Goal: Information Seeking & Learning: Learn about a topic

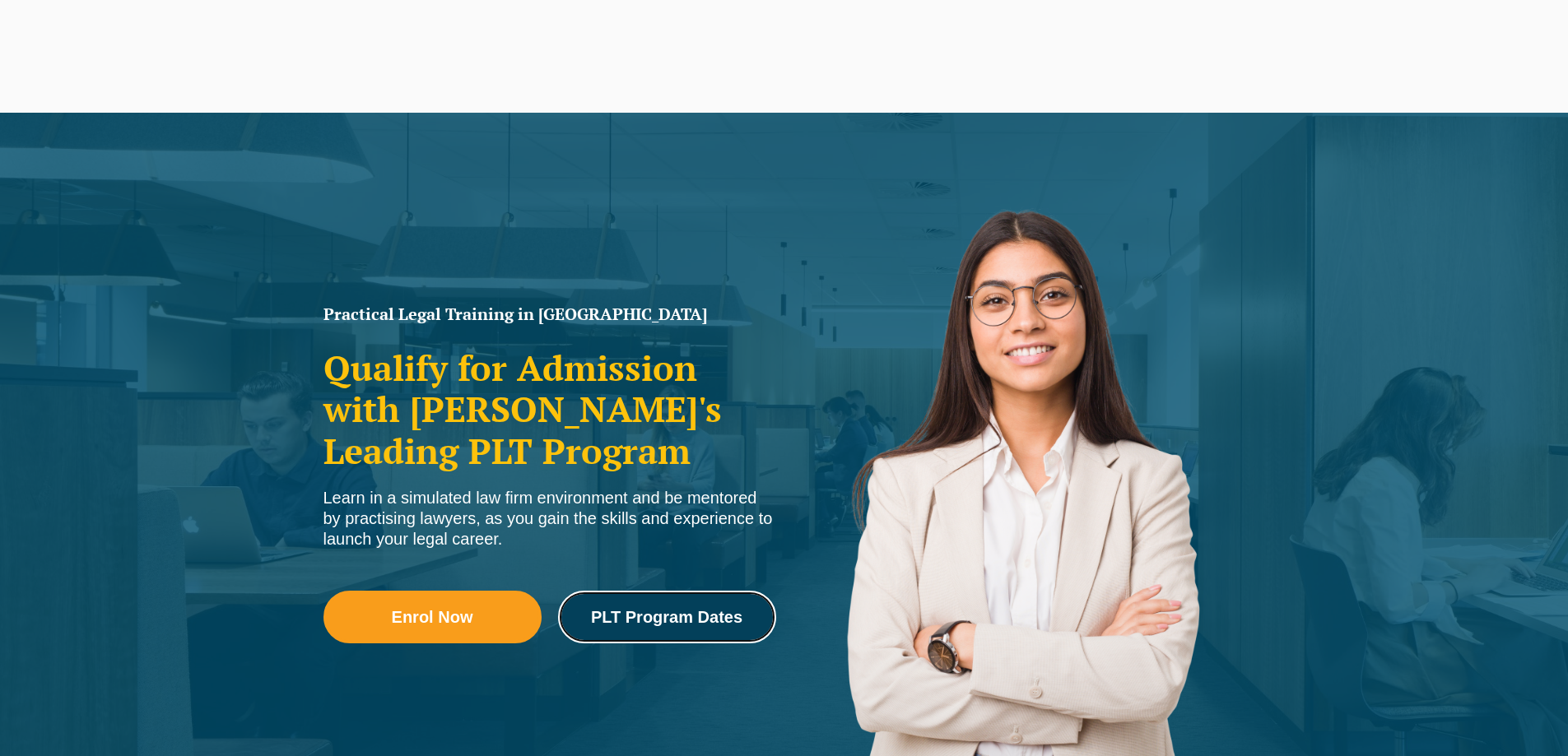
click at [634, 613] on span "PLT Program Dates" at bounding box center [667, 616] width 152 height 16
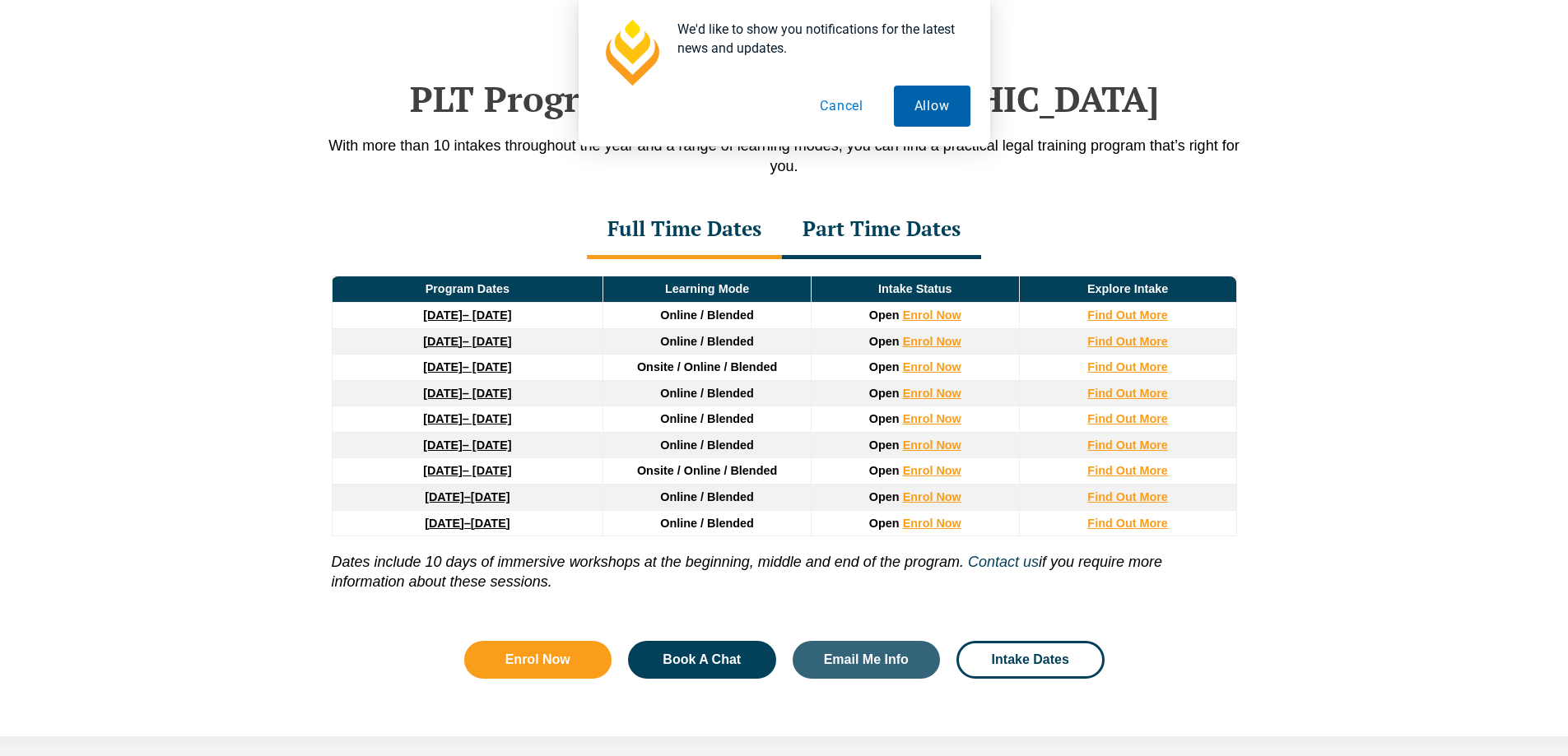
scroll to position [2147, 0]
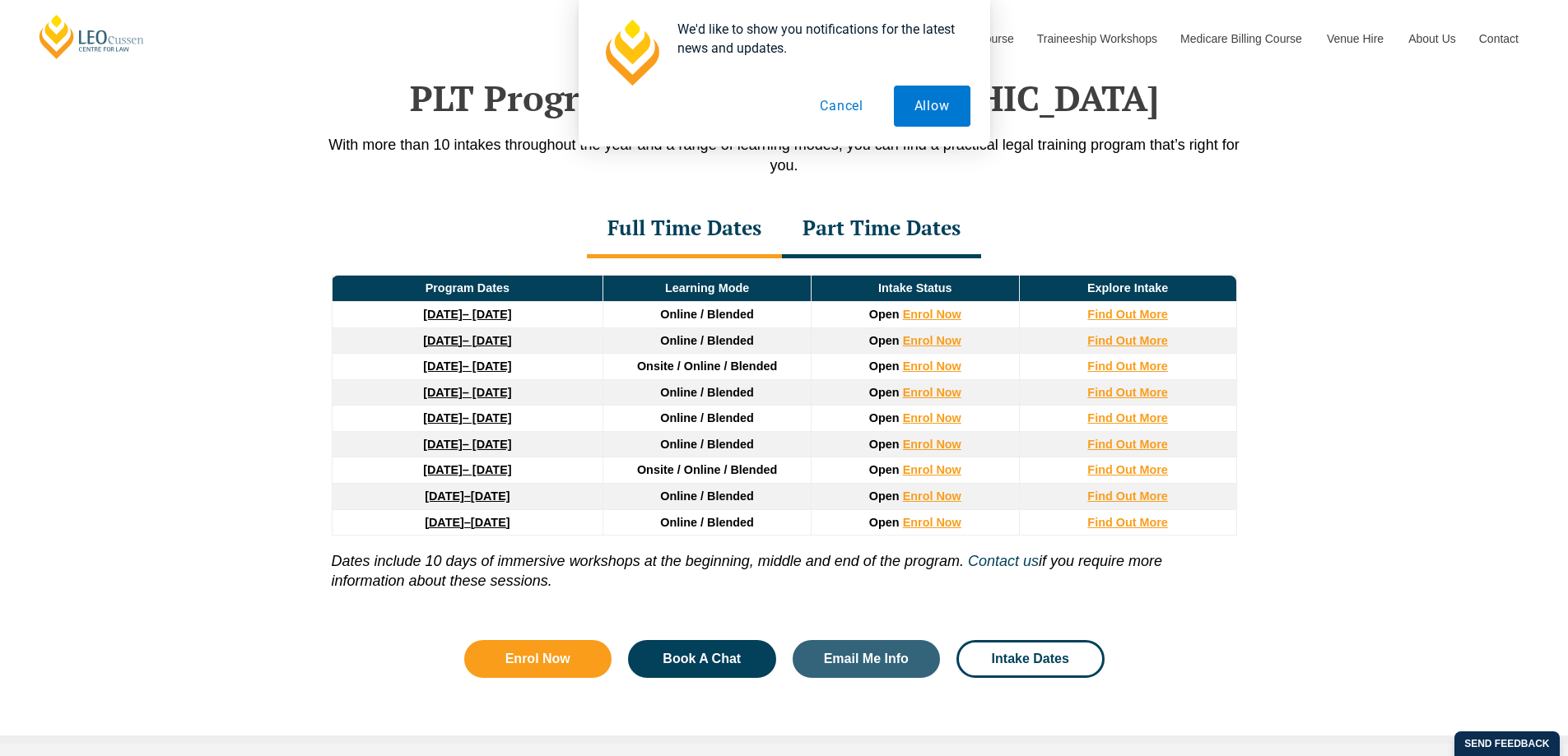
click at [833, 108] on button "Cancel" at bounding box center [842, 106] width 85 height 41
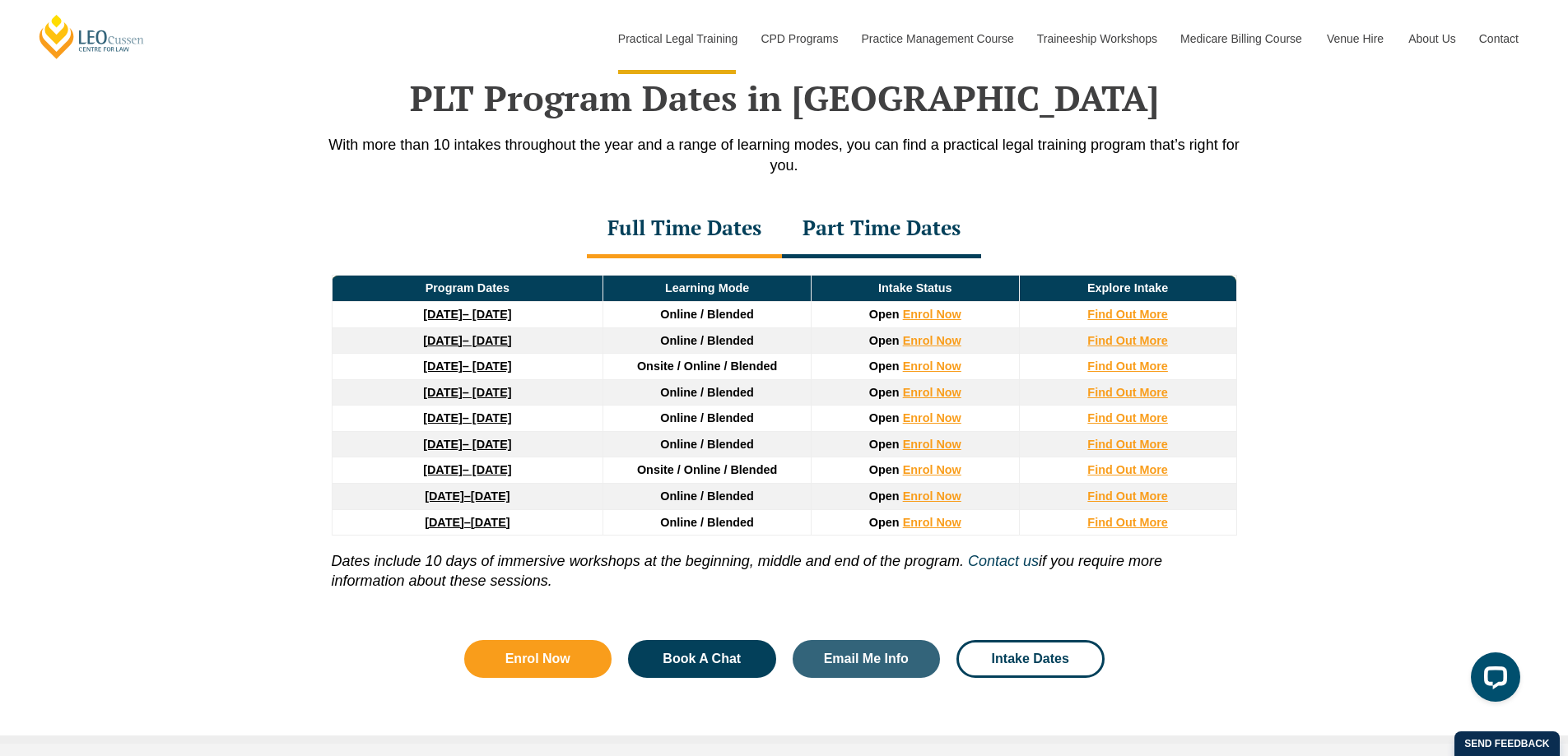
scroll to position [0, 0]
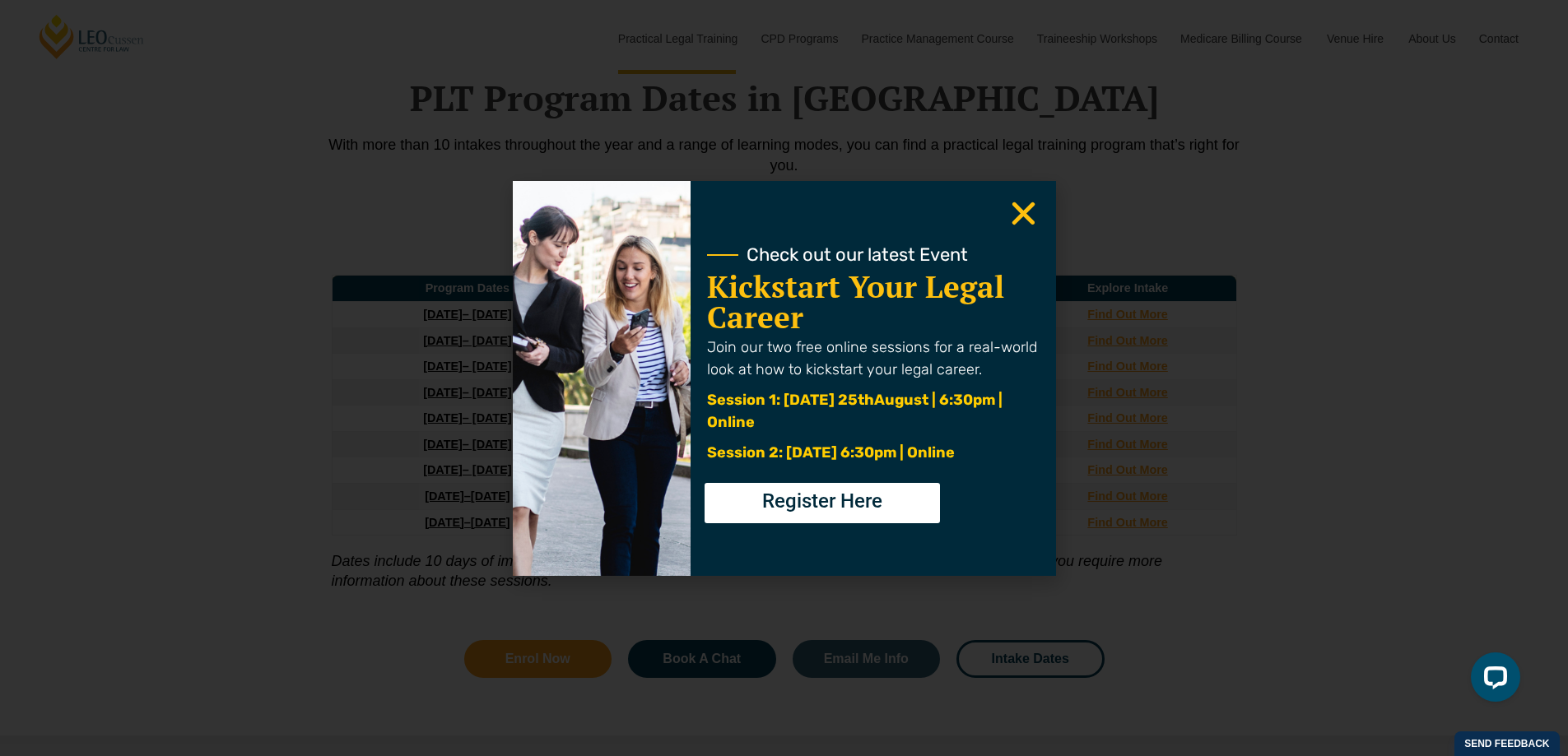
click at [1028, 213] on icon "Close" at bounding box center [1023, 213] width 32 height 32
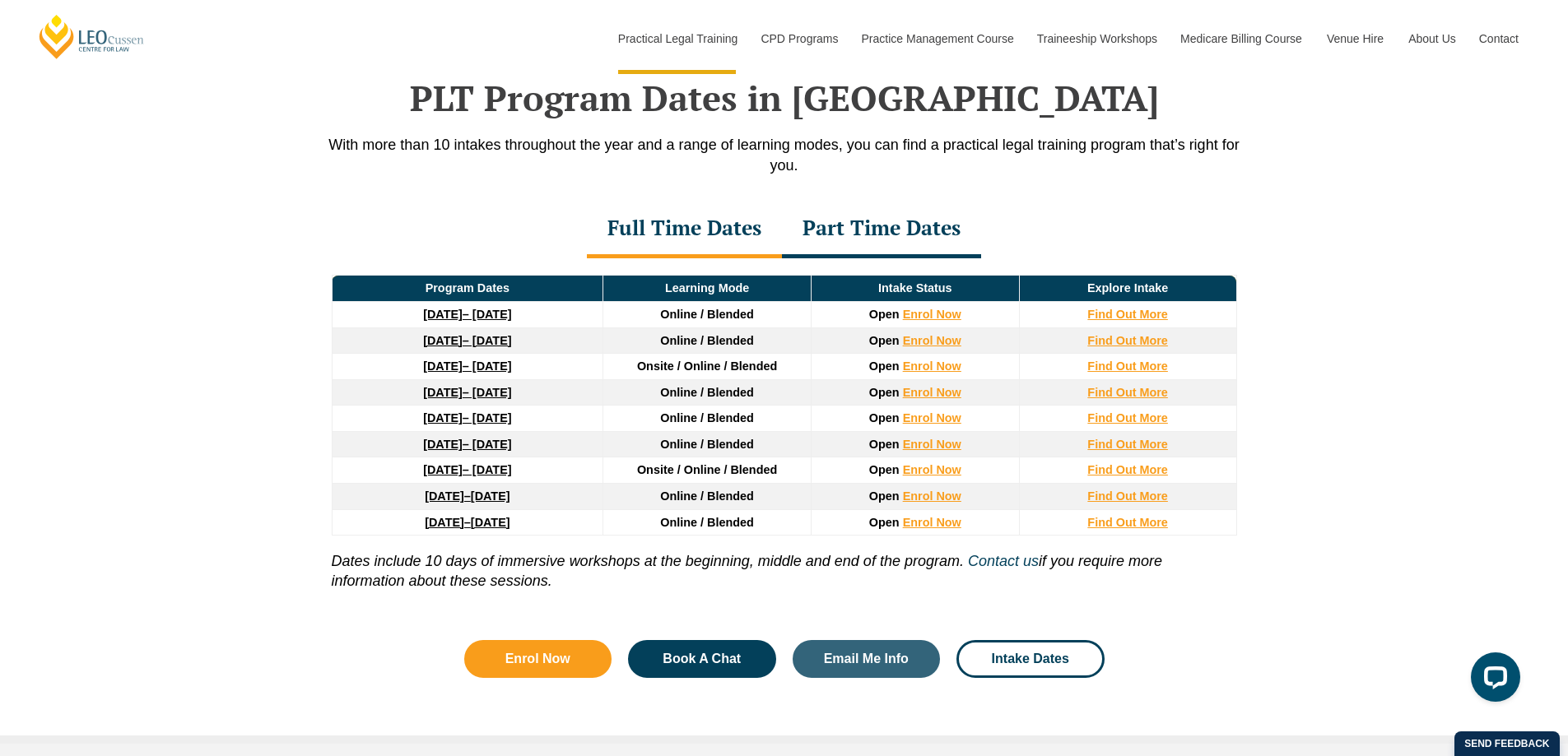
click at [856, 229] on div "Part Time Dates" at bounding box center [881, 229] width 199 height 58
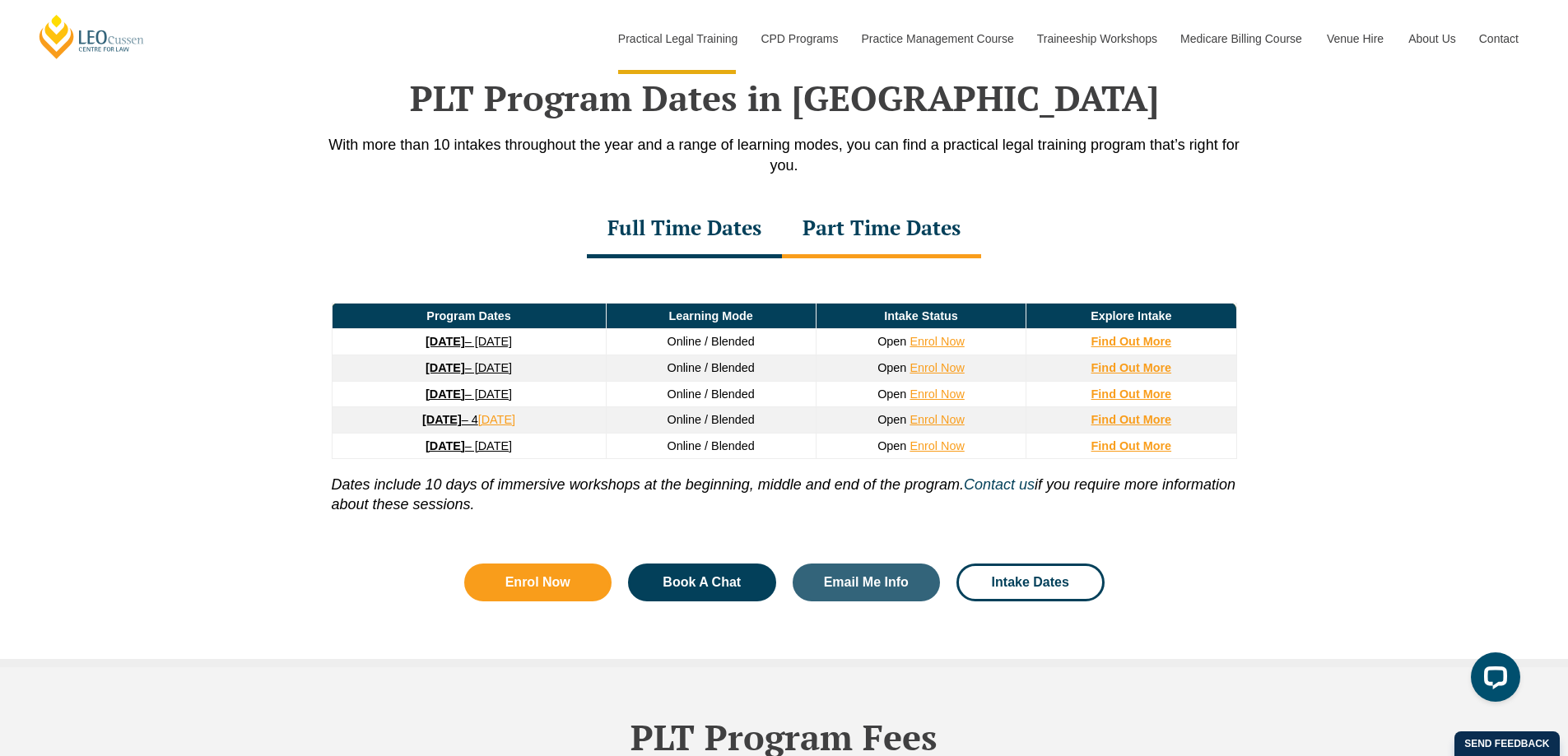
click at [697, 236] on div "Full Time Dates" at bounding box center [685, 229] width 195 height 58
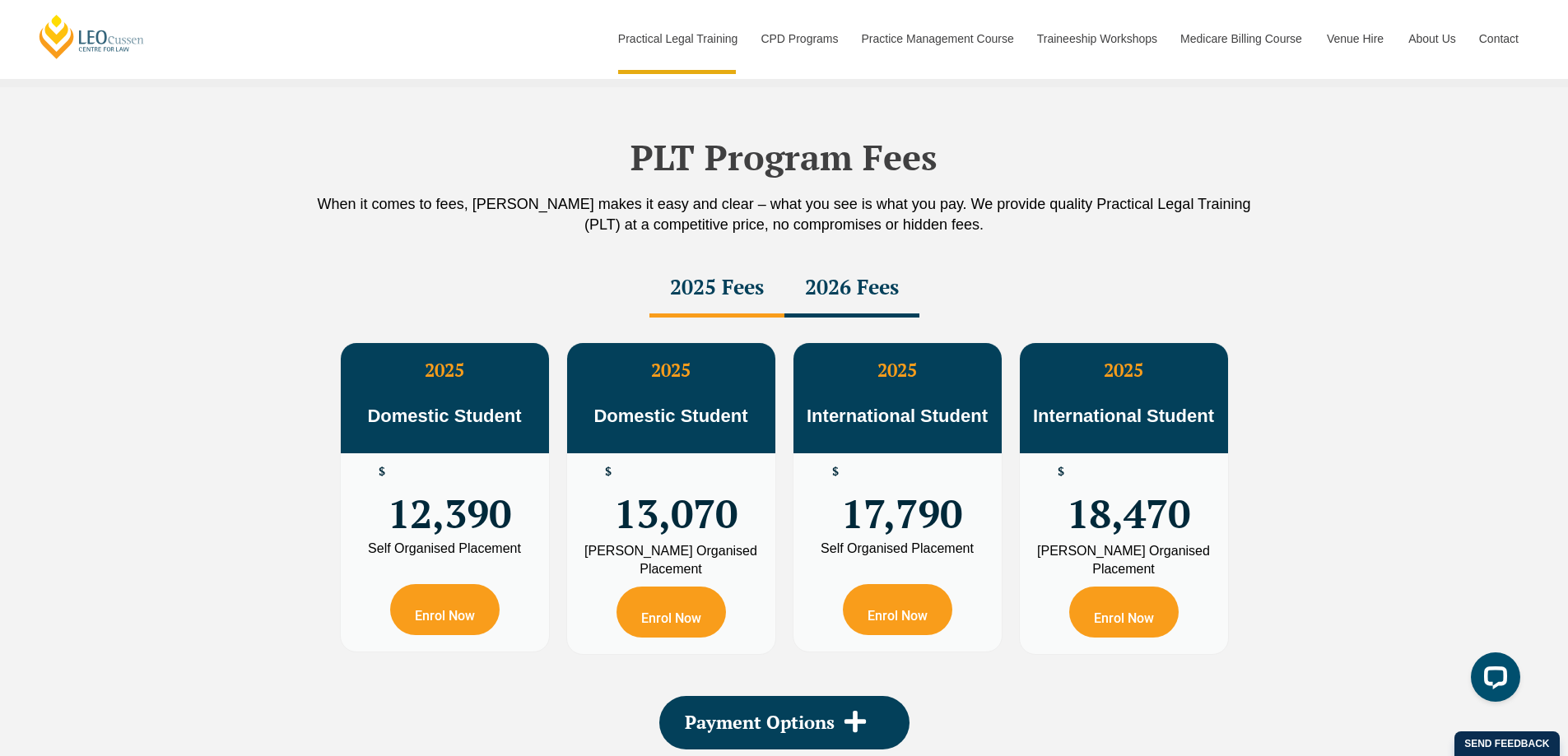
scroll to position [2806, 0]
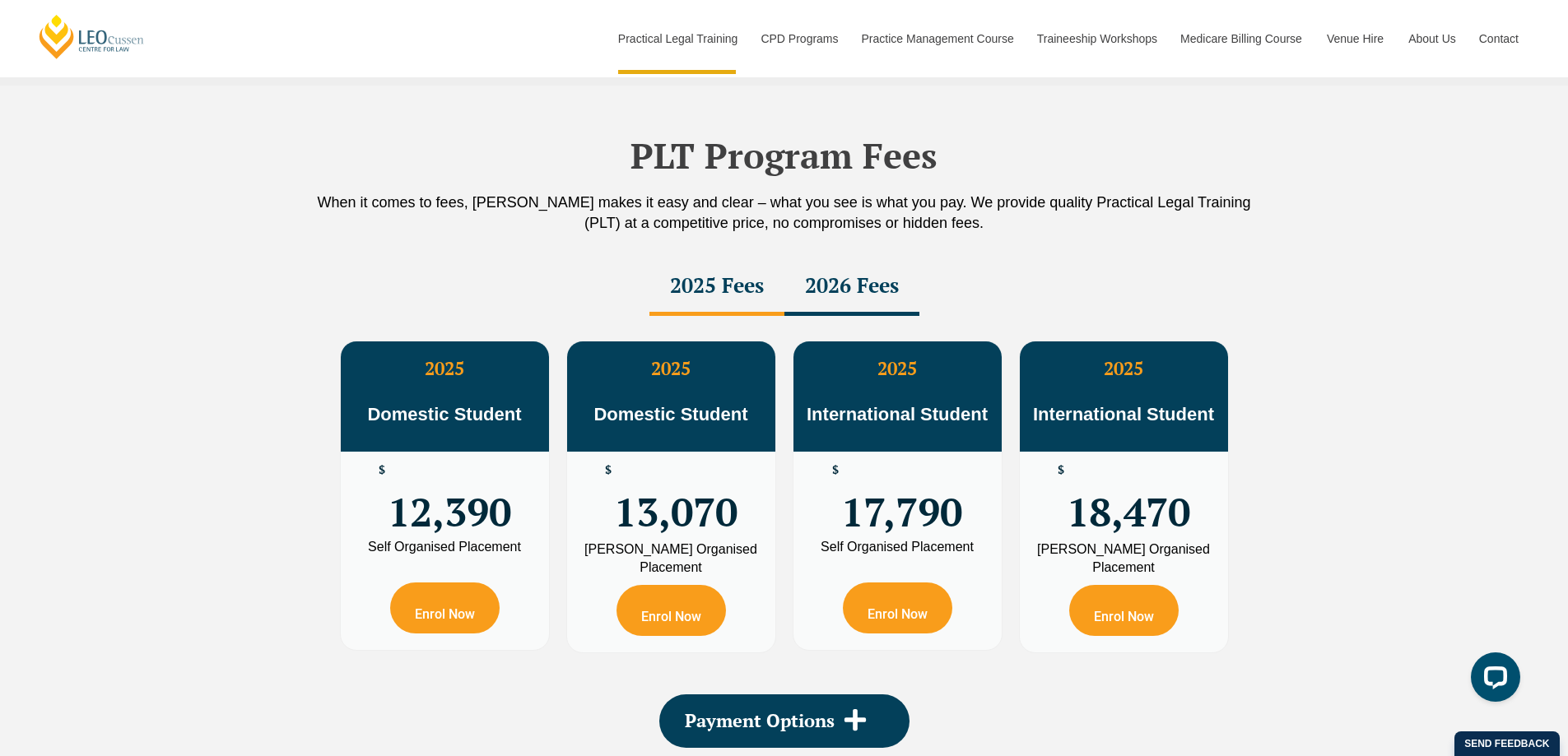
click at [861, 299] on div "2026 Fees" at bounding box center [852, 287] width 135 height 58
click at [717, 294] on div "2025 Fees" at bounding box center [717, 287] width 135 height 58
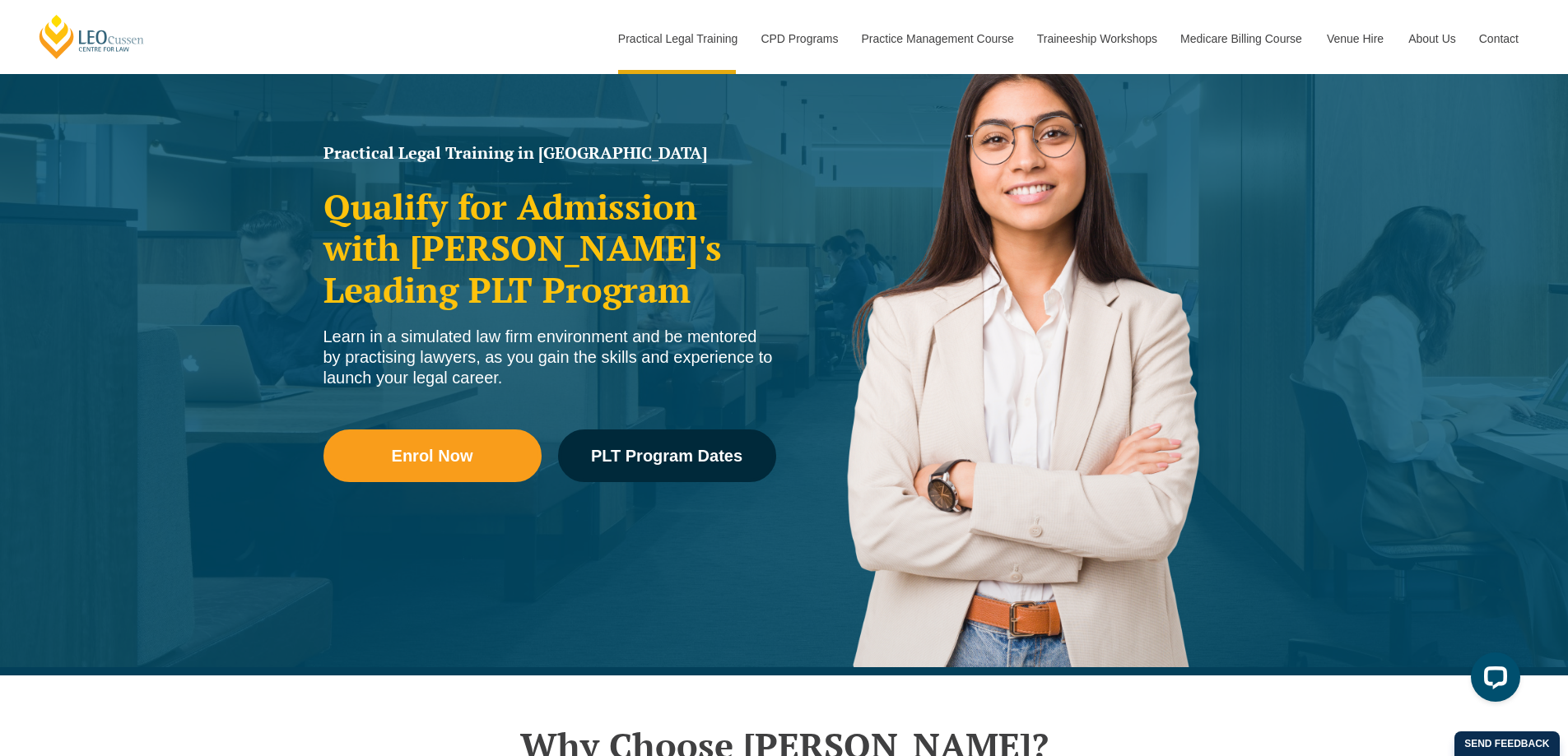
scroll to position [0, 0]
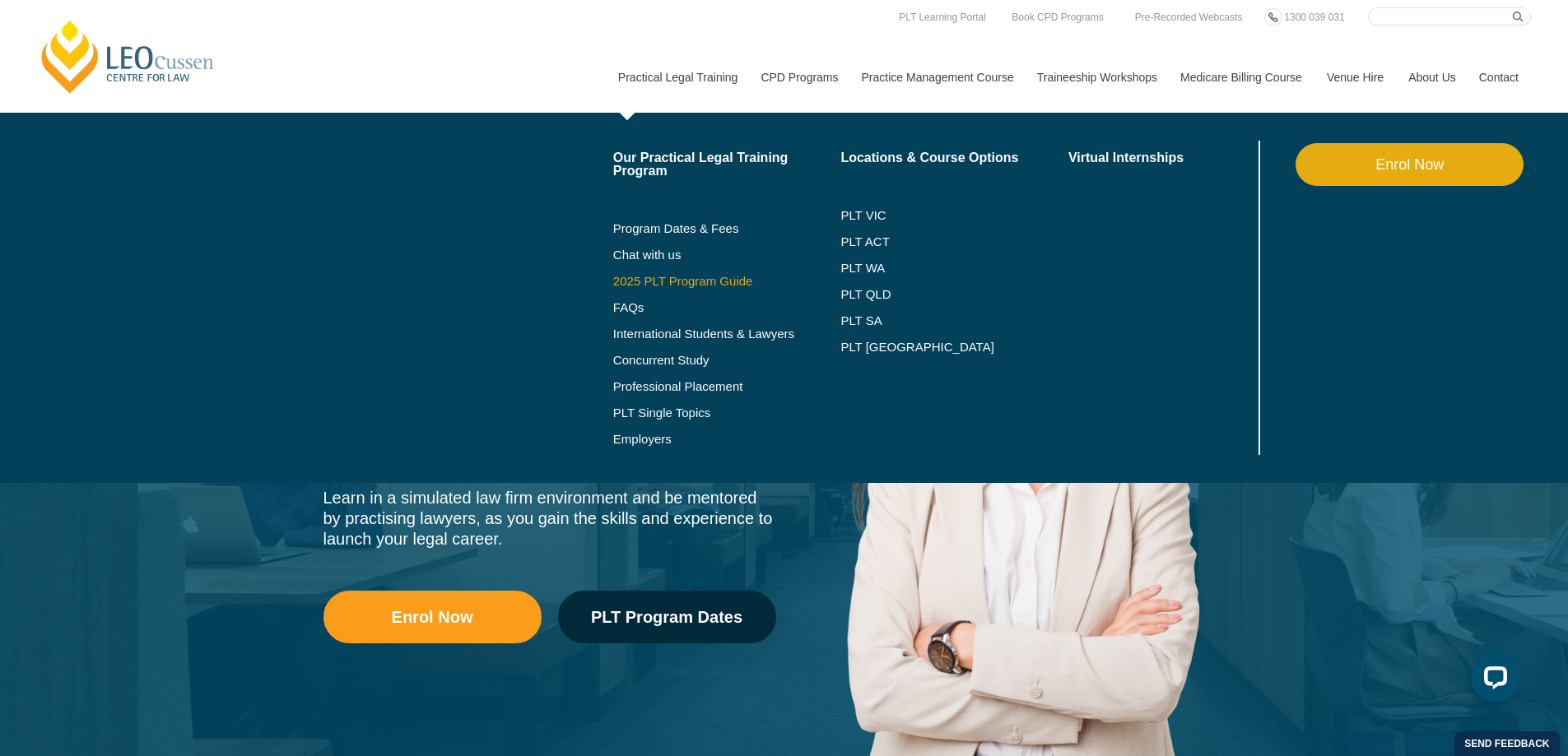
click at [687, 281] on link "2025 PLT Program Guide" at bounding box center [706, 281] width 187 height 13
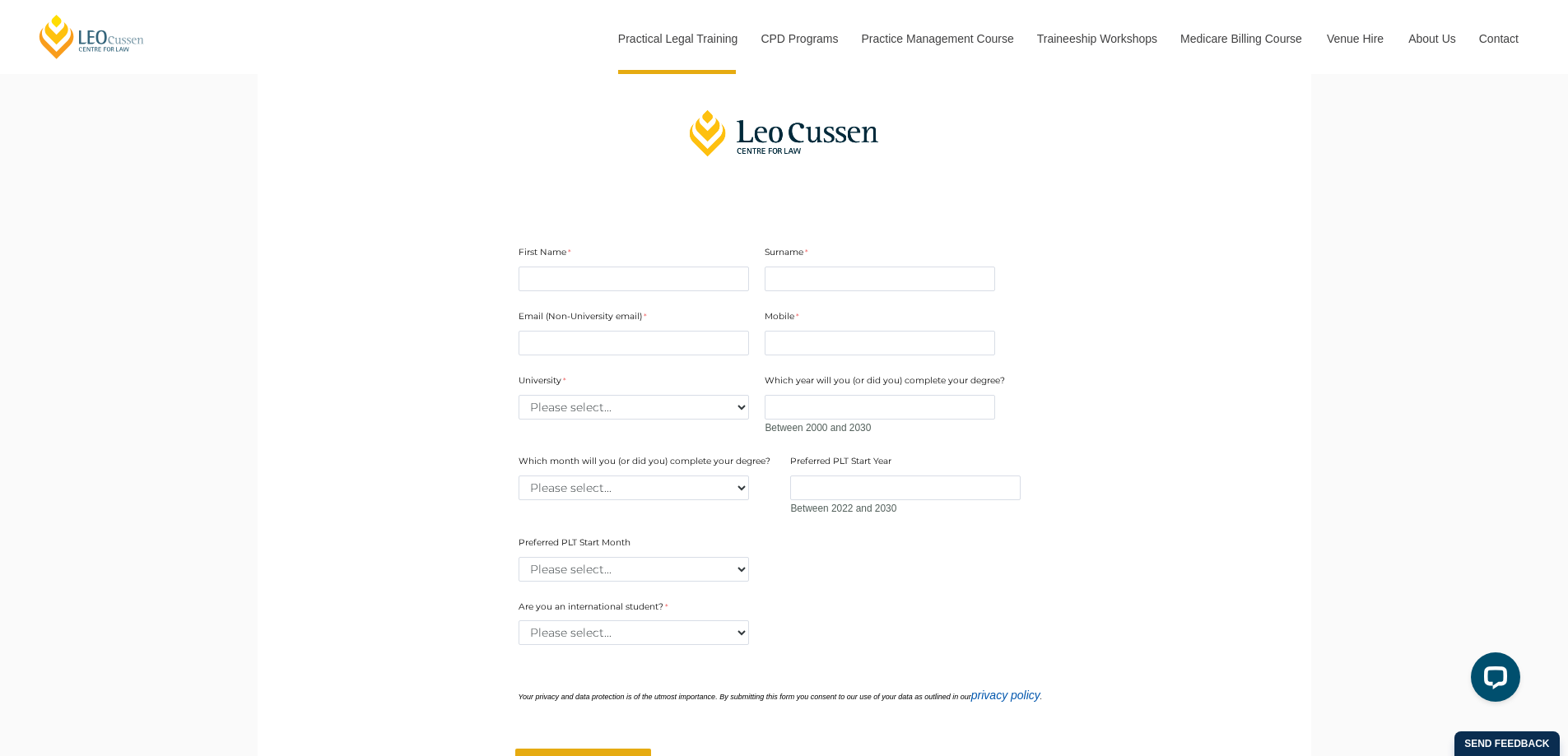
scroll to position [411, 0]
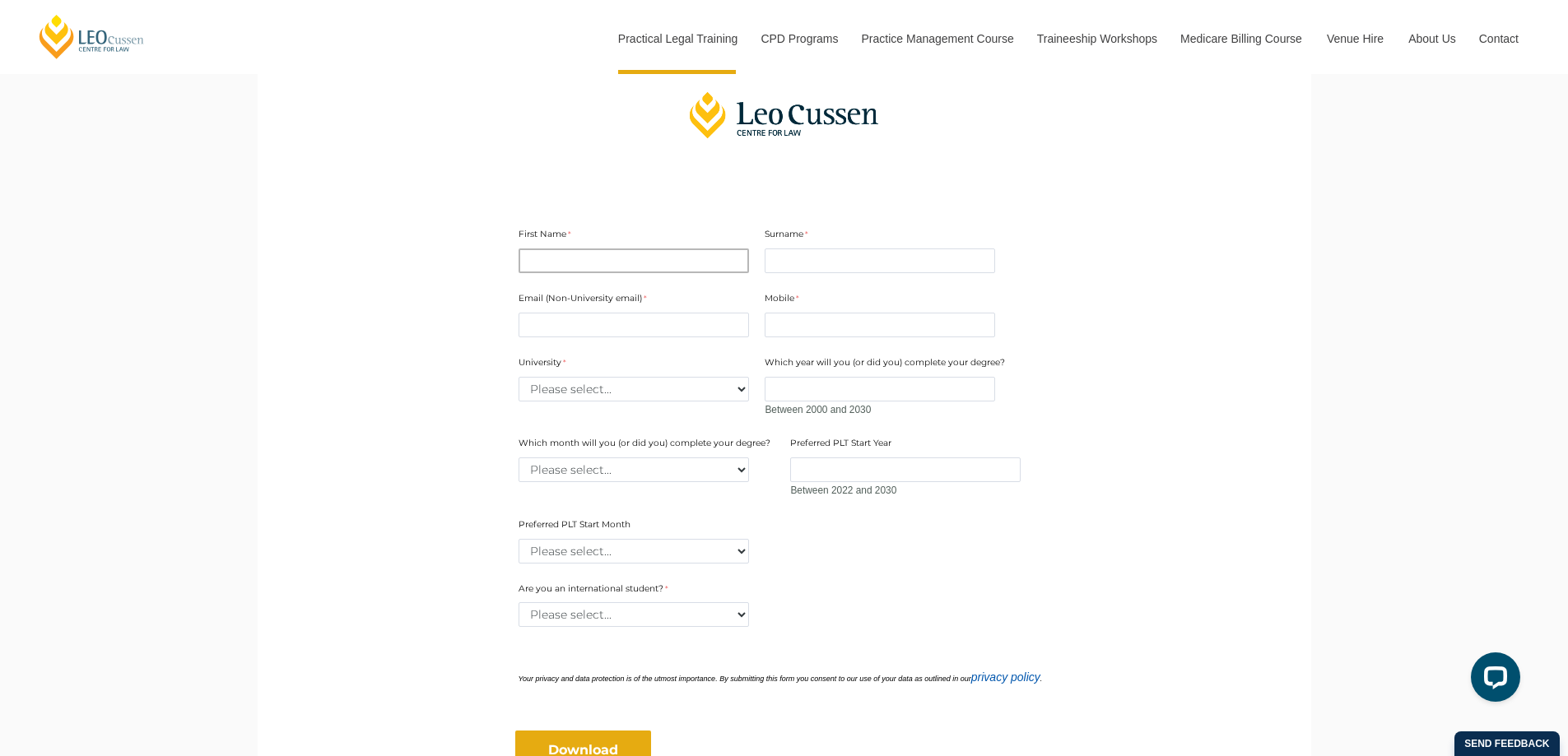
click at [593, 255] on input "First Name" at bounding box center [633, 260] width 230 height 25
click at [417, 317] on main "2025 PLT Program Guide Download the FREE [PERSON_NAME] PLT Guide! Looking to ki…" at bounding box center [784, 304] width 1029 height 1179
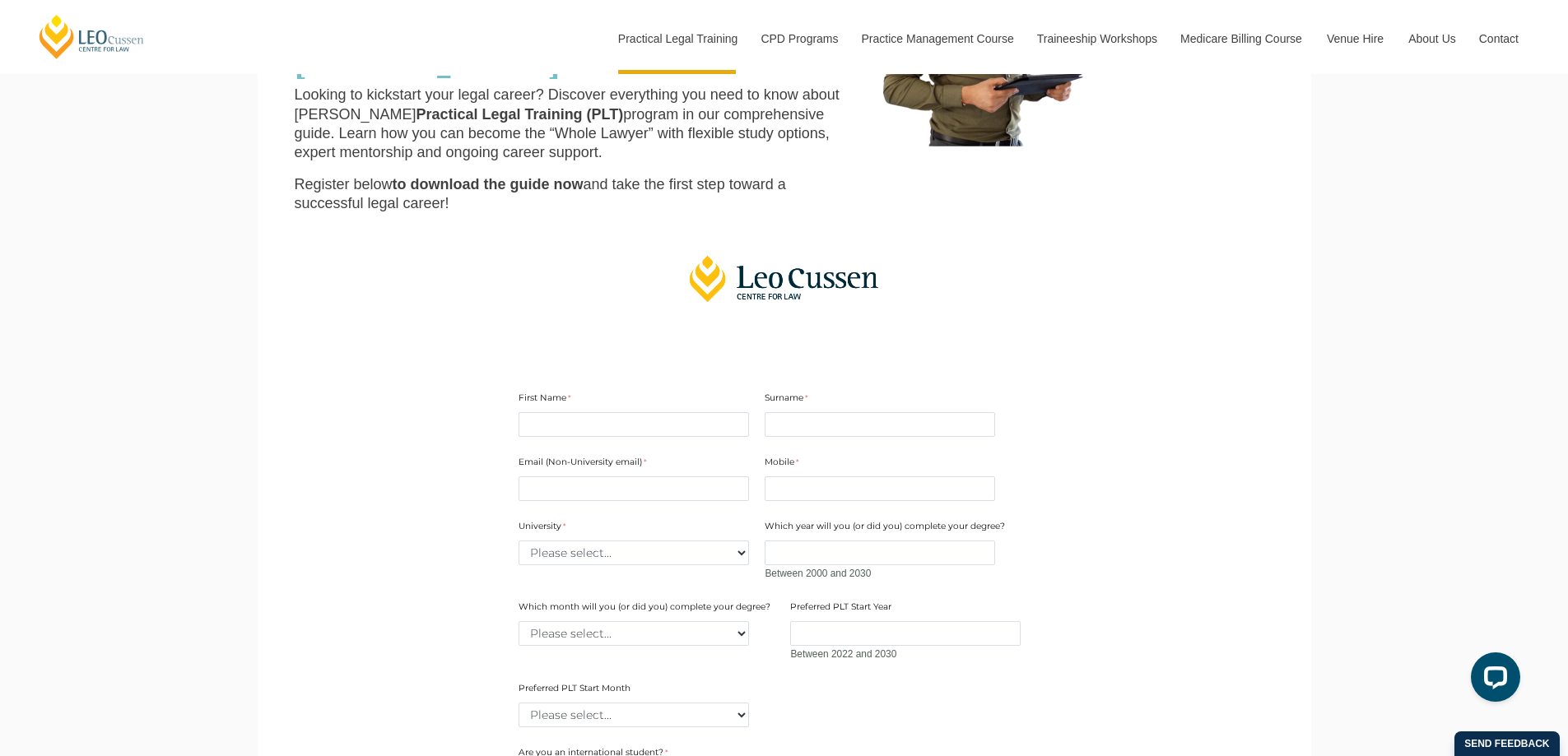
scroll to position [247, 0]
click at [586, 424] on input "First Name" at bounding box center [633, 425] width 230 height 25
type input "[PERSON_NAME]"
type input "0451807384"
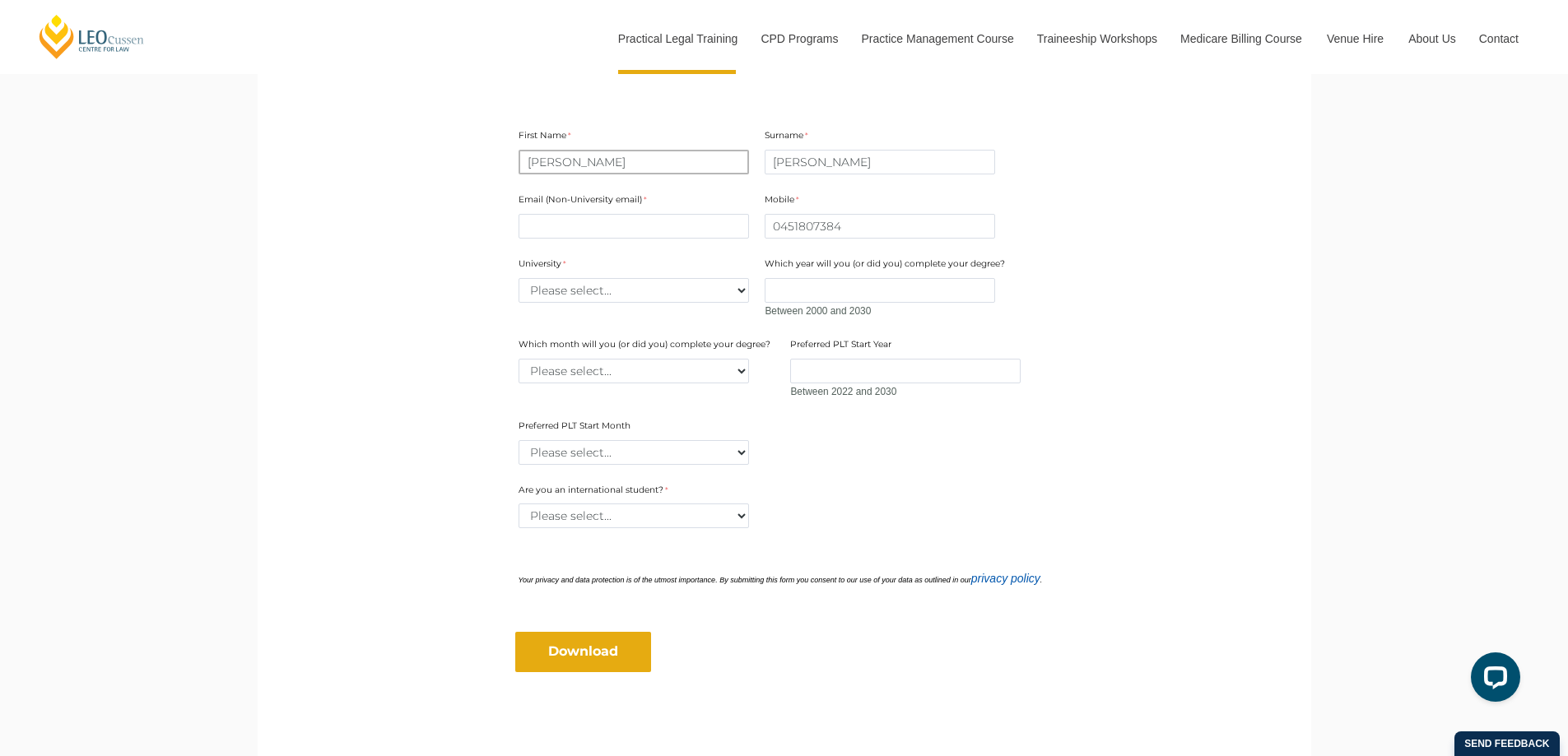
scroll to position [576, 0]
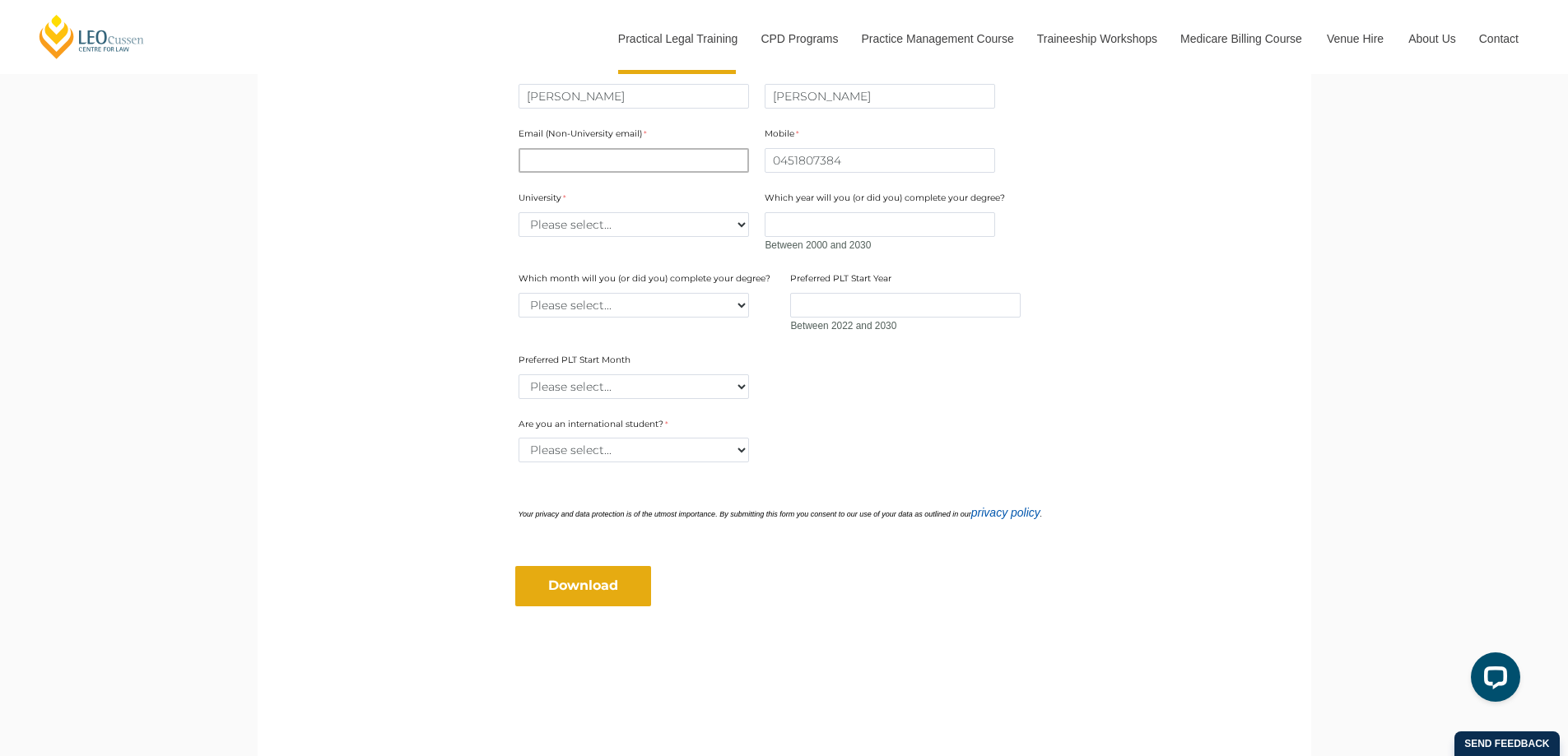
click at [576, 163] on input "Email (Non-University email)" at bounding box center [633, 160] width 230 height 25
type input "d"
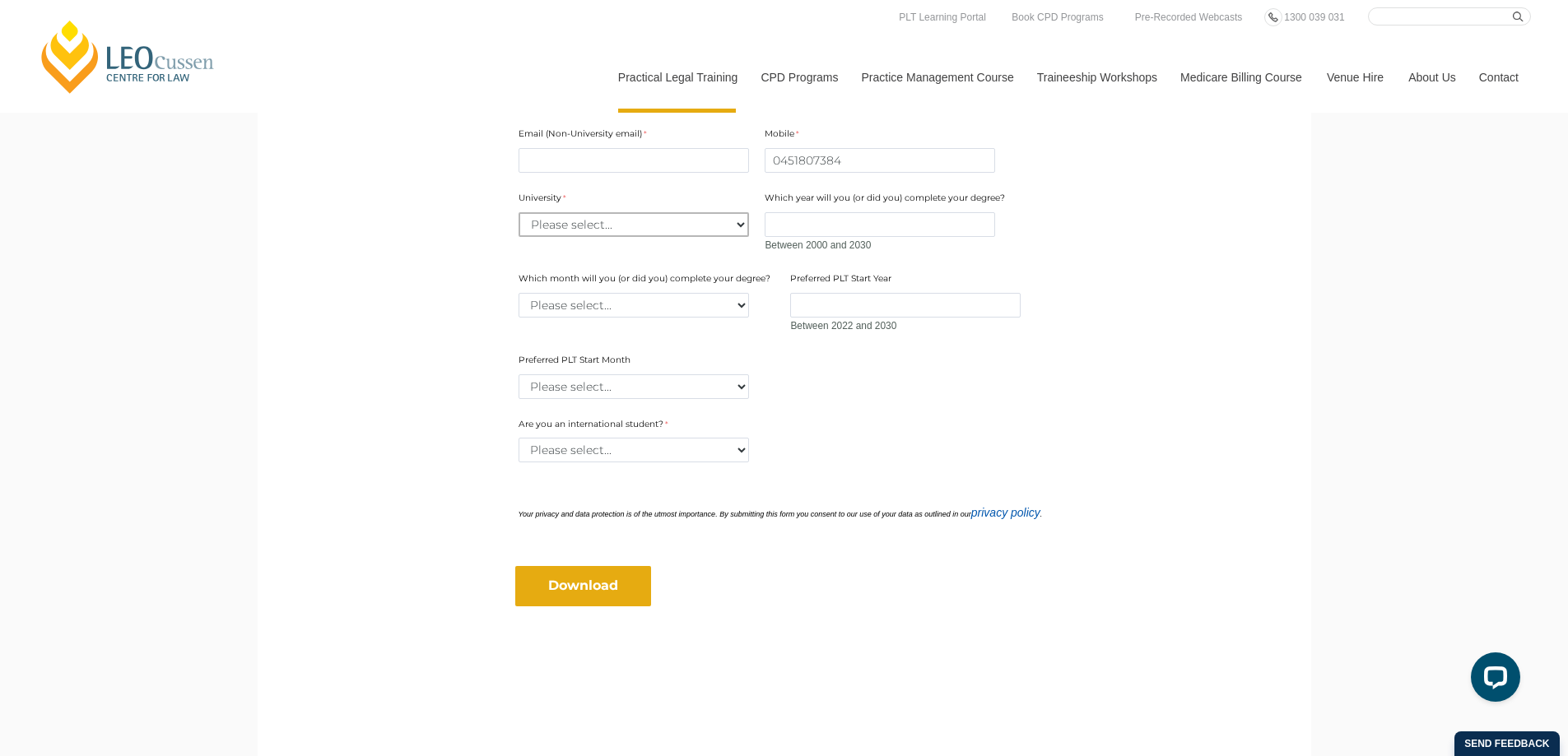
click at [559, 219] on select "Please select... [GEOGRAPHIC_DATA] [GEOGRAPHIC_DATA] [GEOGRAPHIC_DATA] [GEOGRAP…" at bounding box center [633, 224] width 230 height 25
select select "tfa_2220"
click at [518, 212] on select "Please select... [GEOGRAPHIC_DATA] [GEOGRAPHIC_DATA] [GEOGRAPHIC_DATA] [GEOGRAP…" at bounding box center [633, 224] width 230 height 25
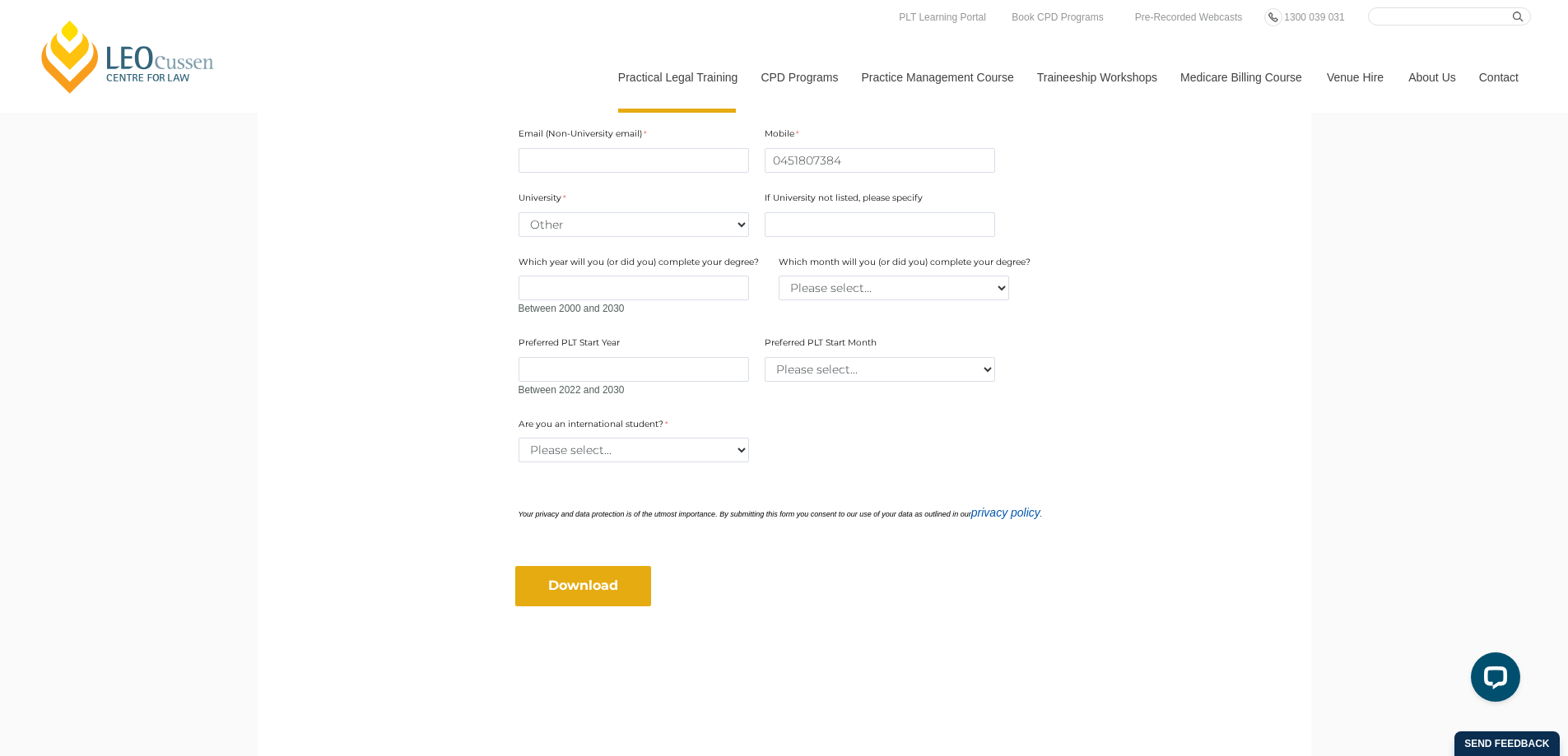
click at [395, 468] on main "2025 PLT Program Guide Download the FREE [PERSON_NAME] PLT Guide! Looking to ki…" at bounding box center [784, 140] width 1029 height 1179
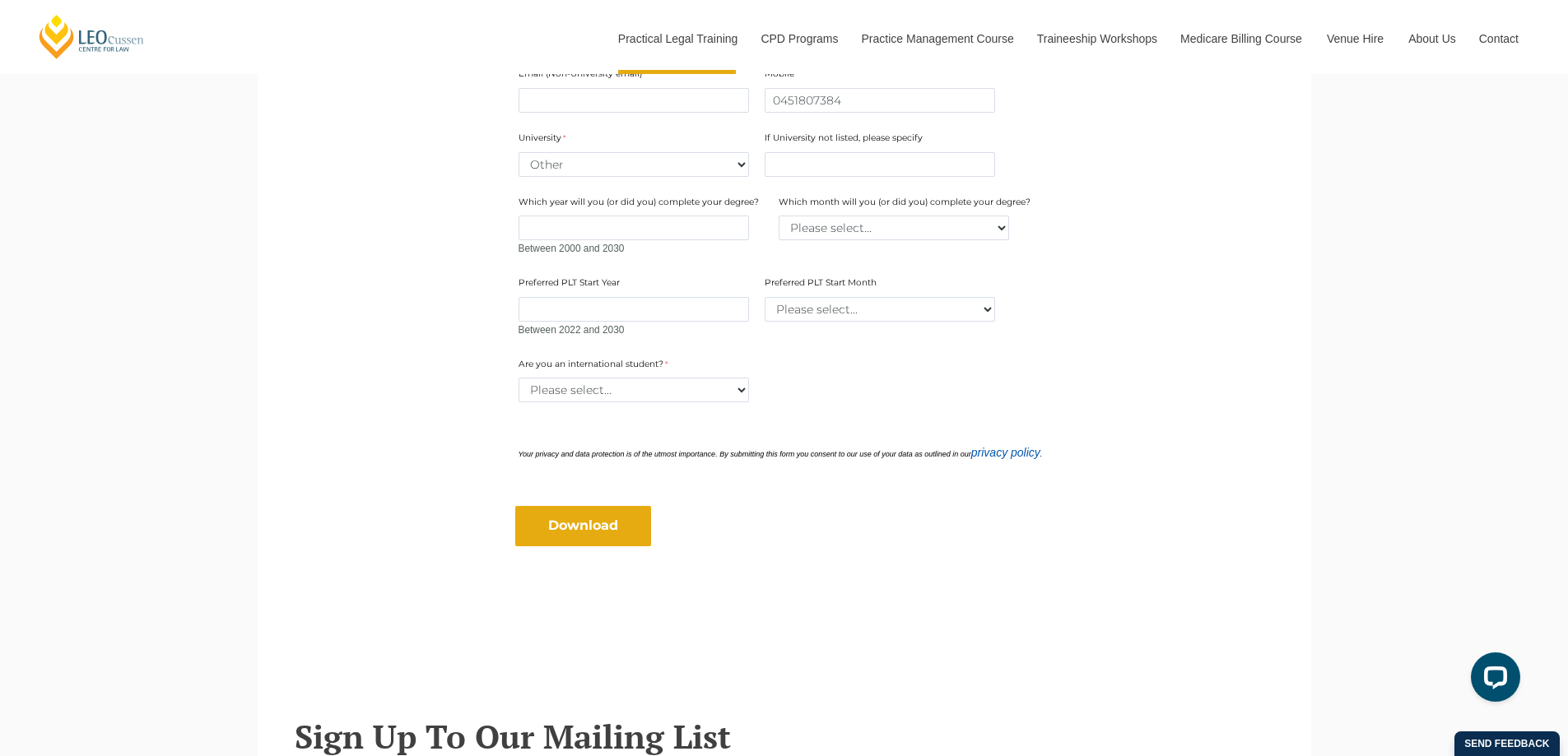
scroll to position [659, 0]
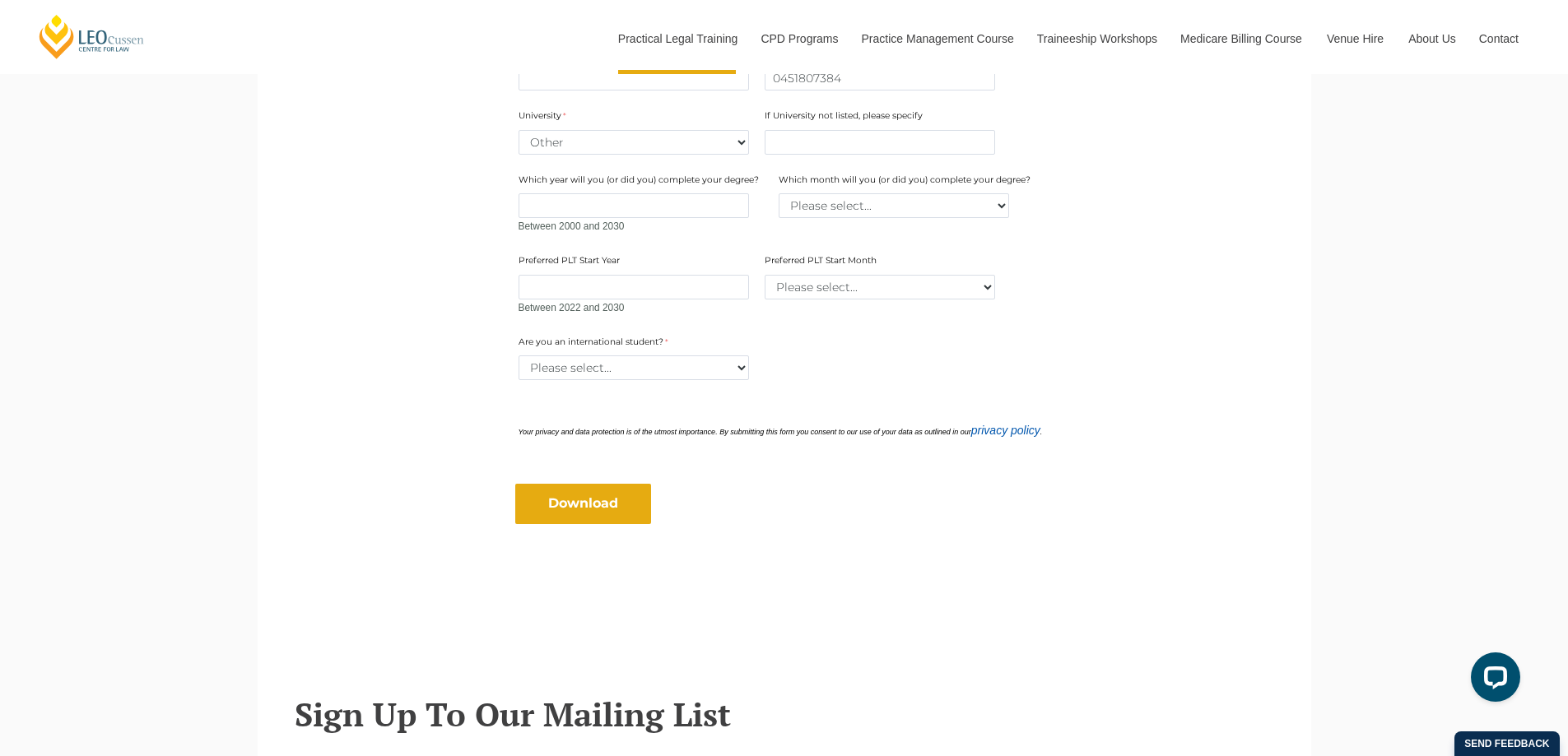
drag, startPoint x: 554, startPoint y: 345, endPoint x: 553, endPoint y: 359, distance: 14.0
click at [554, 346] on label "Are you an international student?" at bounding box center [600, 343] width 165 height 16
click at [554, 355] on select "Please select... Yes No" at bounding box center [633, 367] width 230 height 25
click at [553, 359] on select "Please select... Yes No" at bounding box center [633, 367] width 230 height 25
select select "tfa_60"
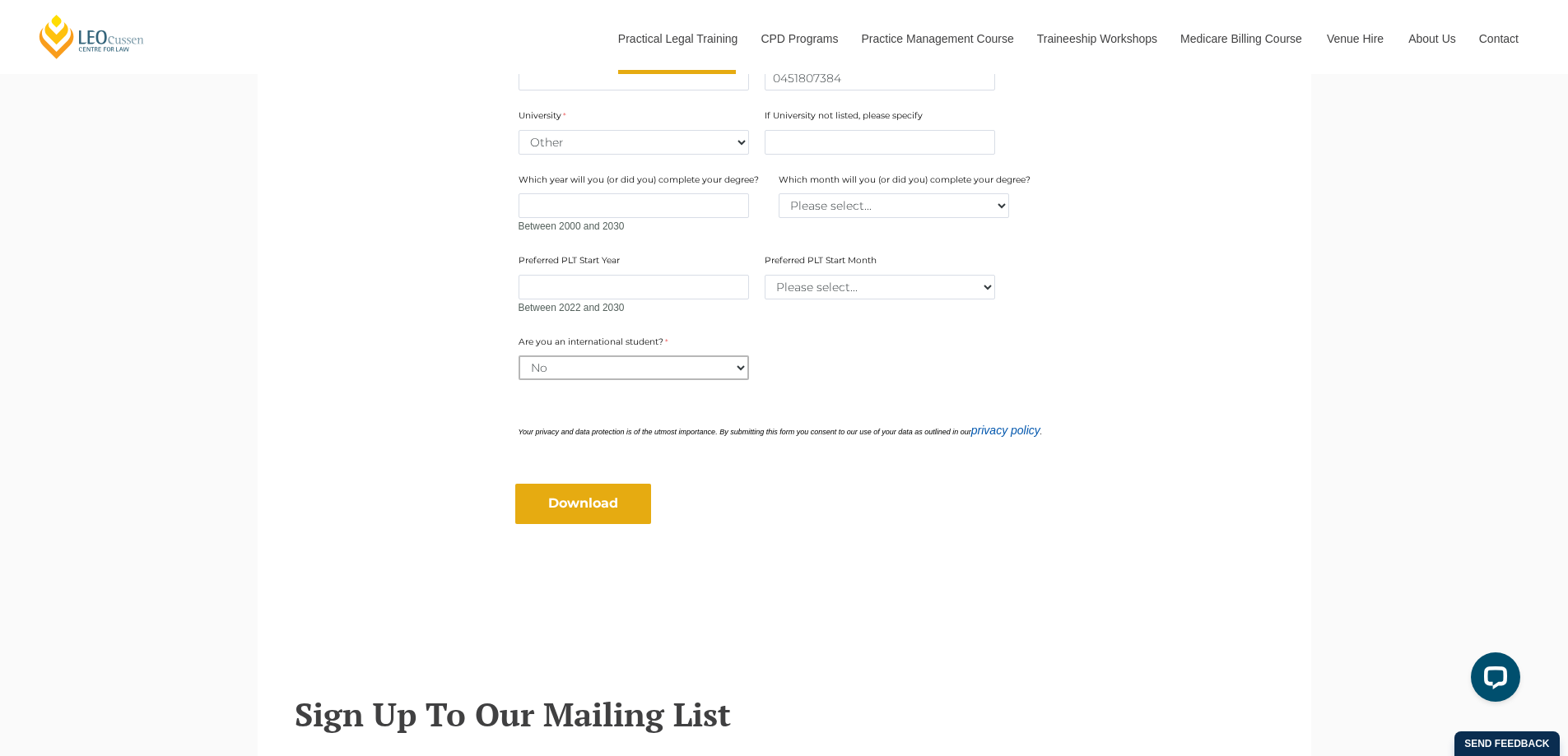
click at [518, 355] on select "Please select... Yes No" at bounding box center [633, 367] width 230 height 25
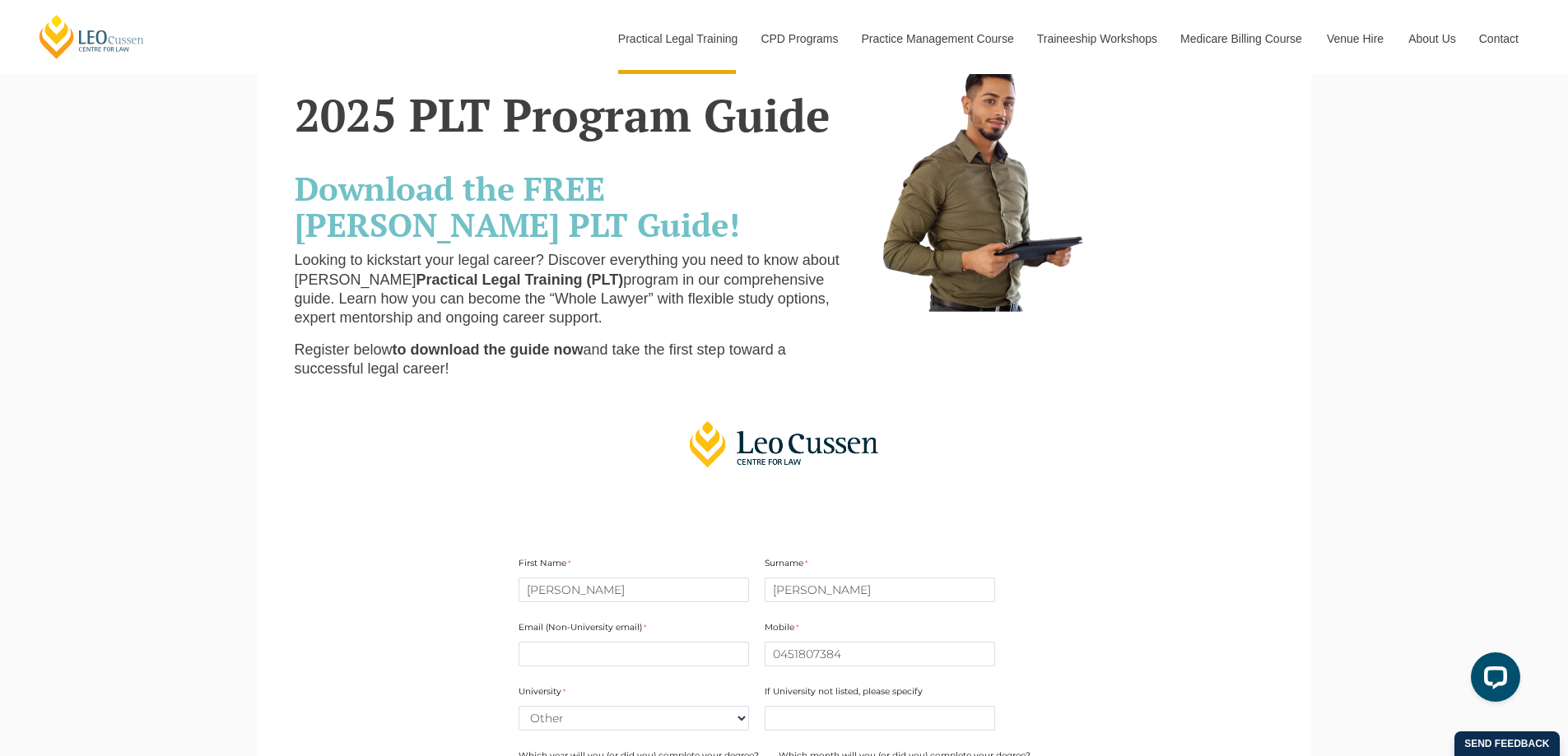
scroll to position [0, 0]
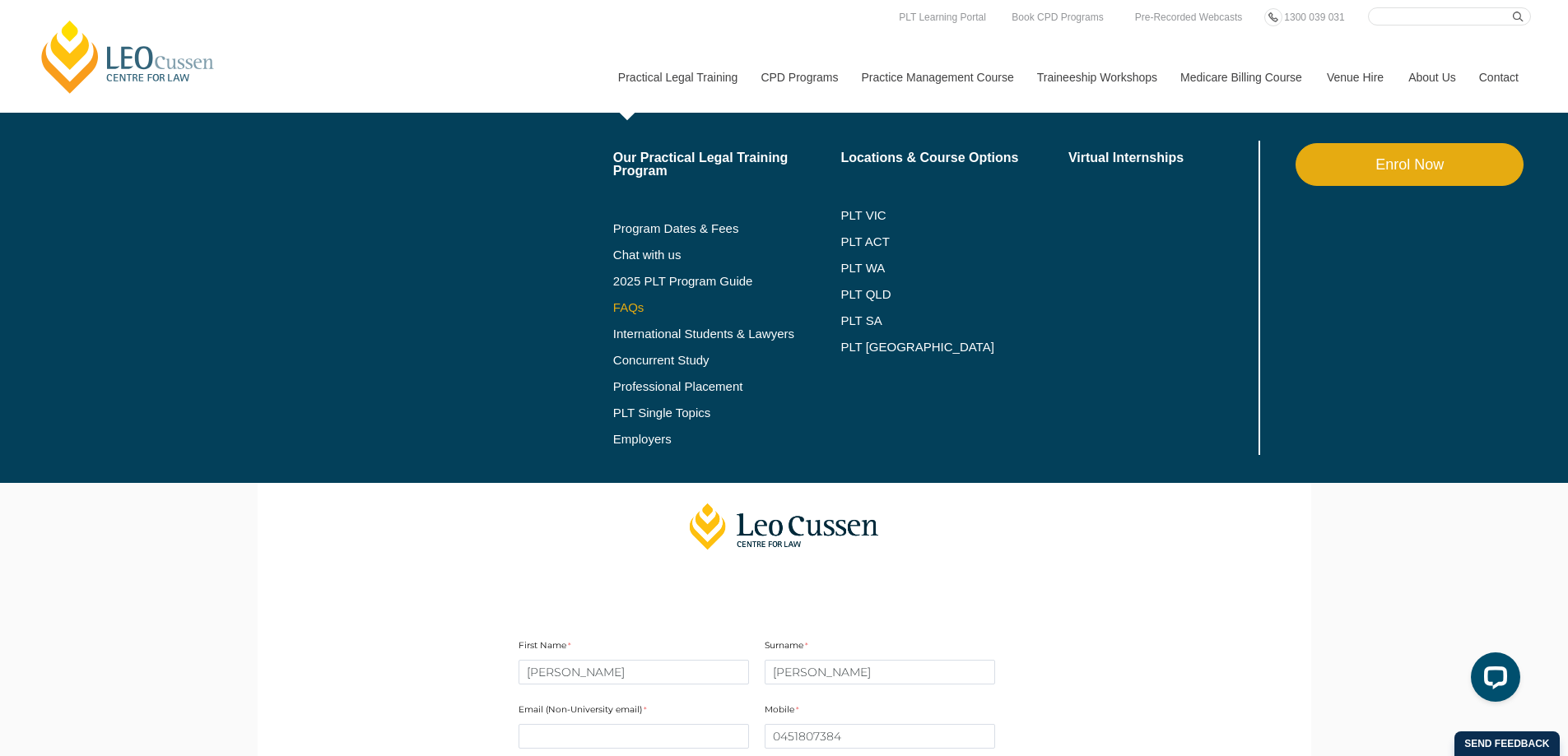
click at [624, 303] on link "FAQs" at bounding box center [727, 307] width 228 height 13
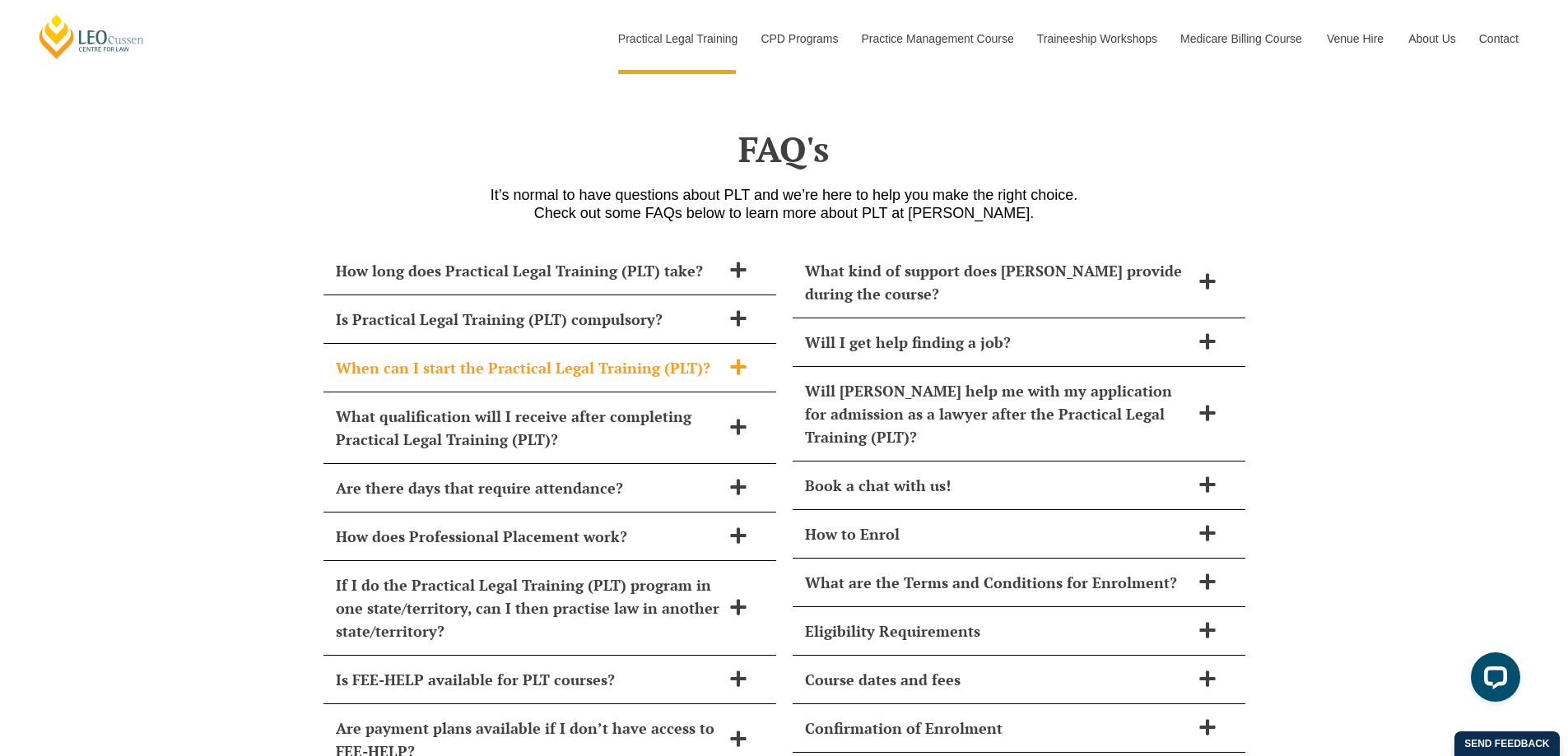
scroll to position [6926, 0]
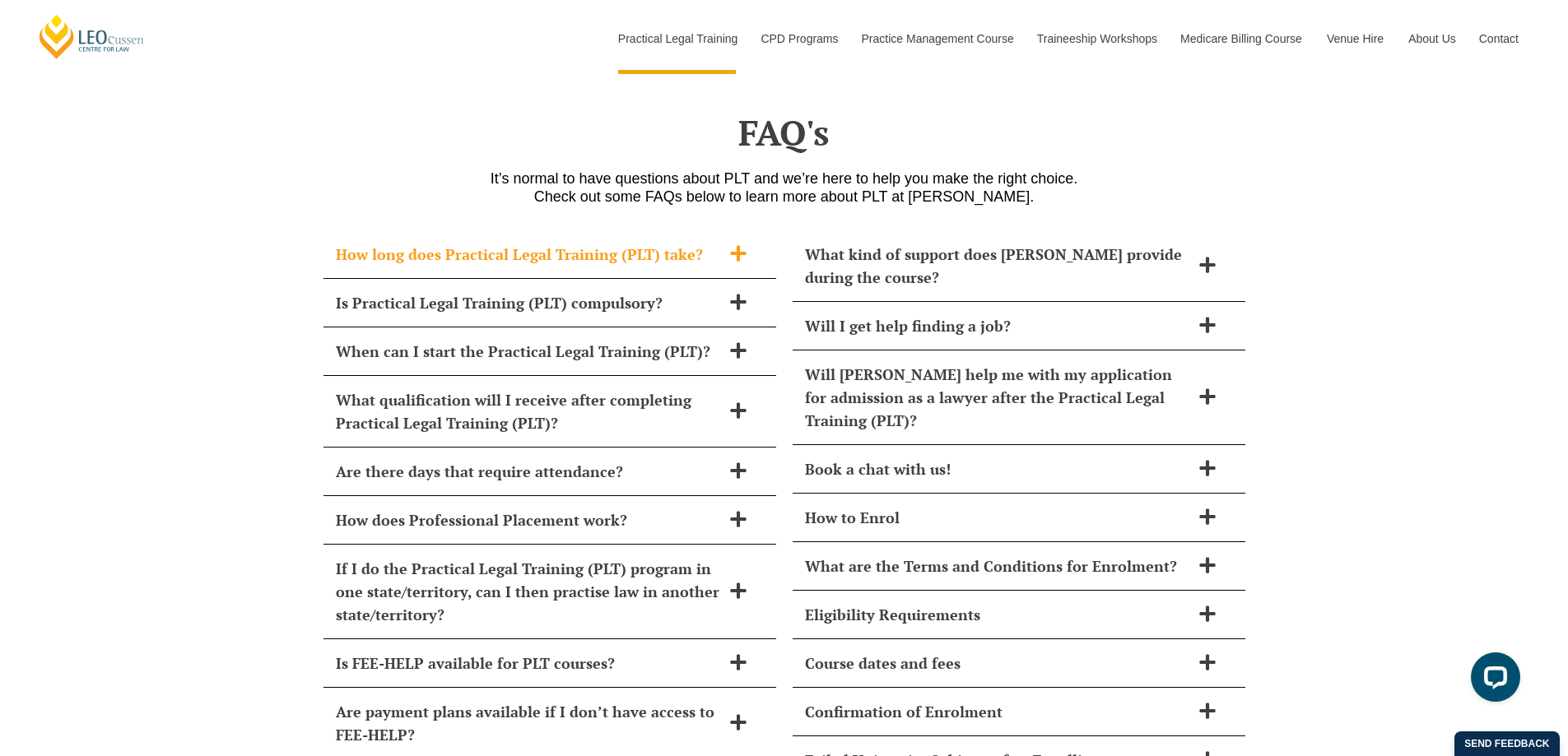
click at [629, 243] on span "How long does Practical Legal Training (PLT) take?" at bounding box center [528, 254] width 386 height 23
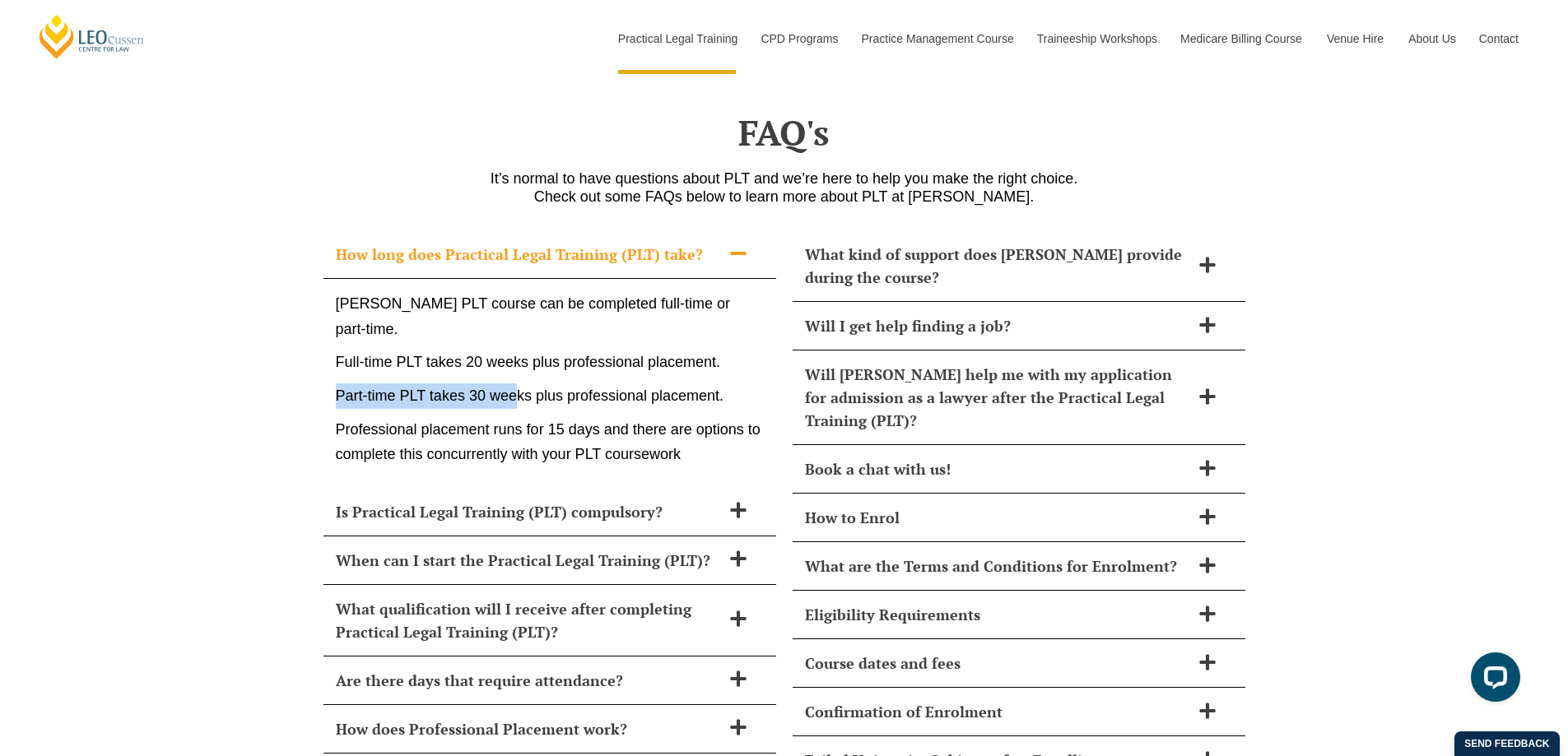
drag, startPoint x: 336, startPoint y: 354, endPoint x: 518, endPoint y: 359, distance: 182.1
click at [518, 384] on p "Part-time PLT takes 30 weeks plus professional placement." at bounding box center [549, 397] width 428 height 26
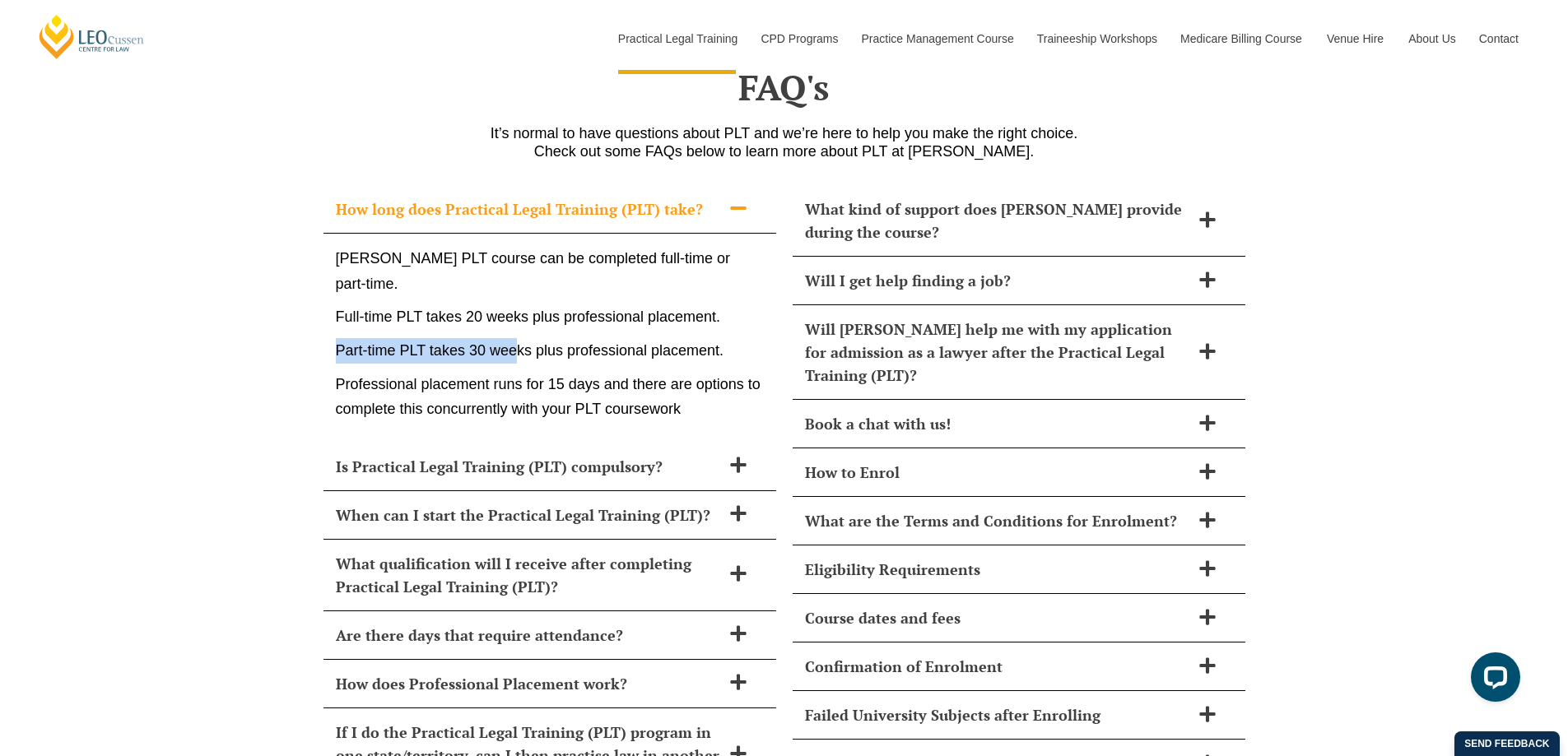
scroll to position [7007, 0]
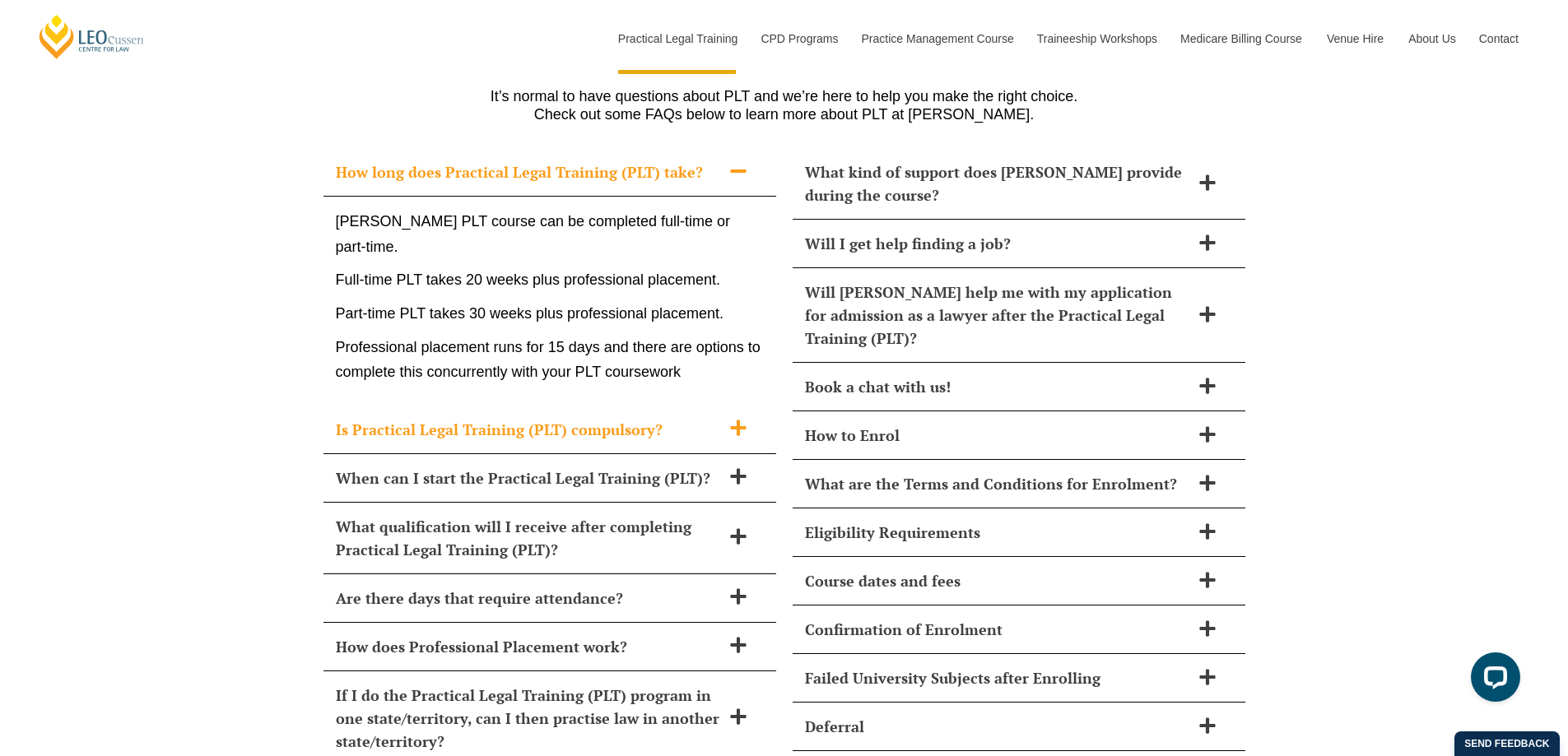
click at [586, 418] on span "Is Practical Legal Training (PLT) compulsory?" at bounding box center [528, 429] width 386 height 23
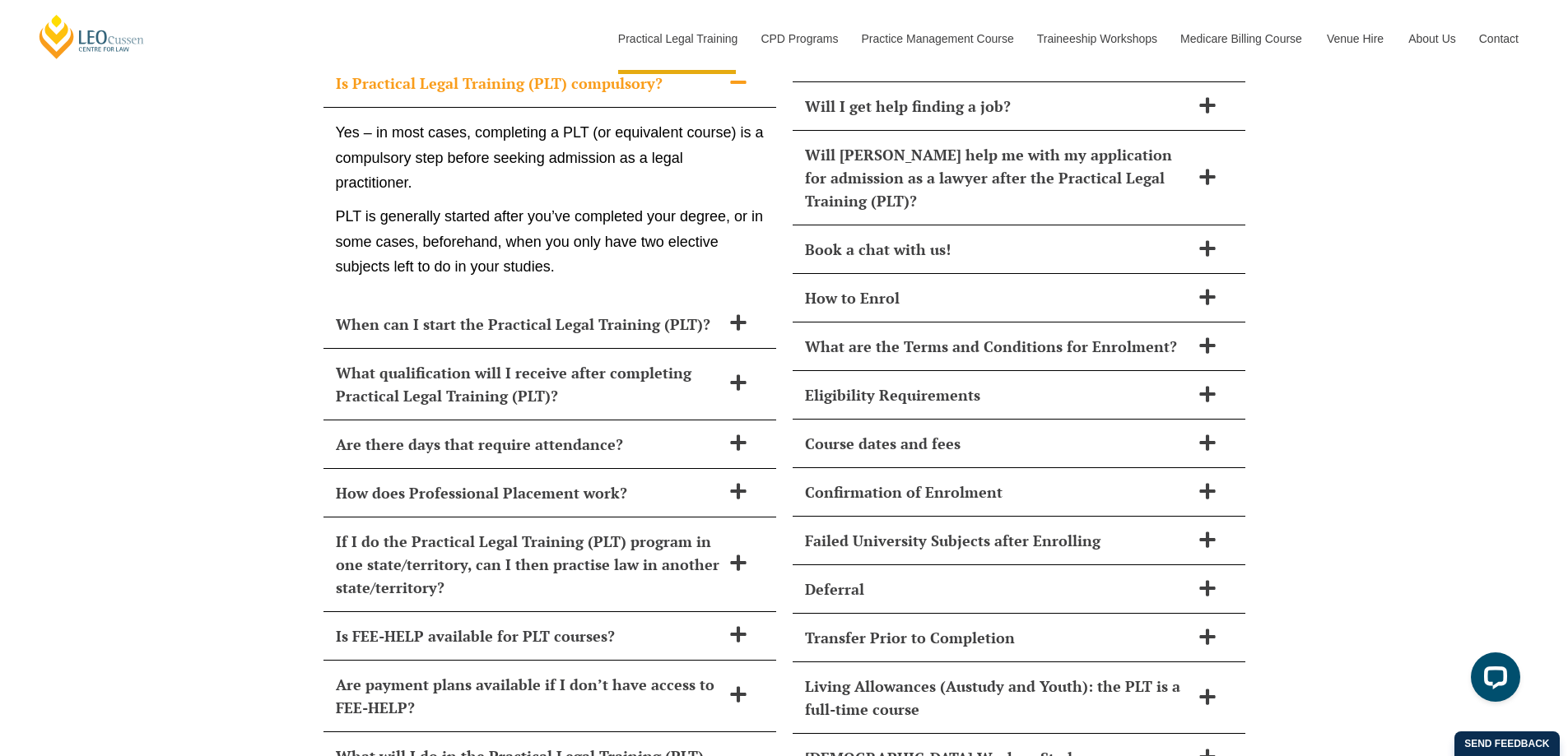
scroll to position [7172, 0]
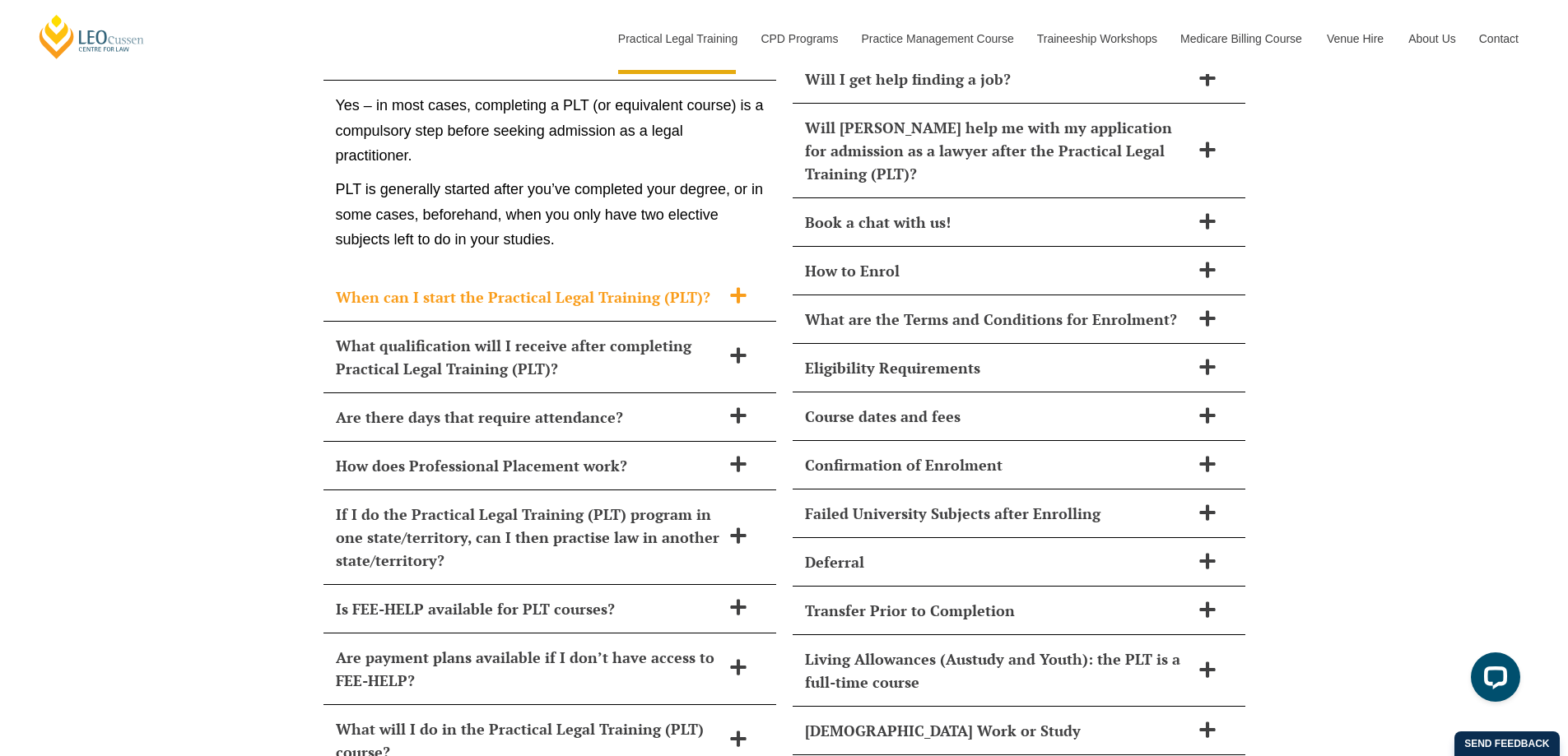
click at [494, 273] on div "When can I start the Practical Legal Training (PLT)?" at bounding box center [549, 297] width 453 height 48
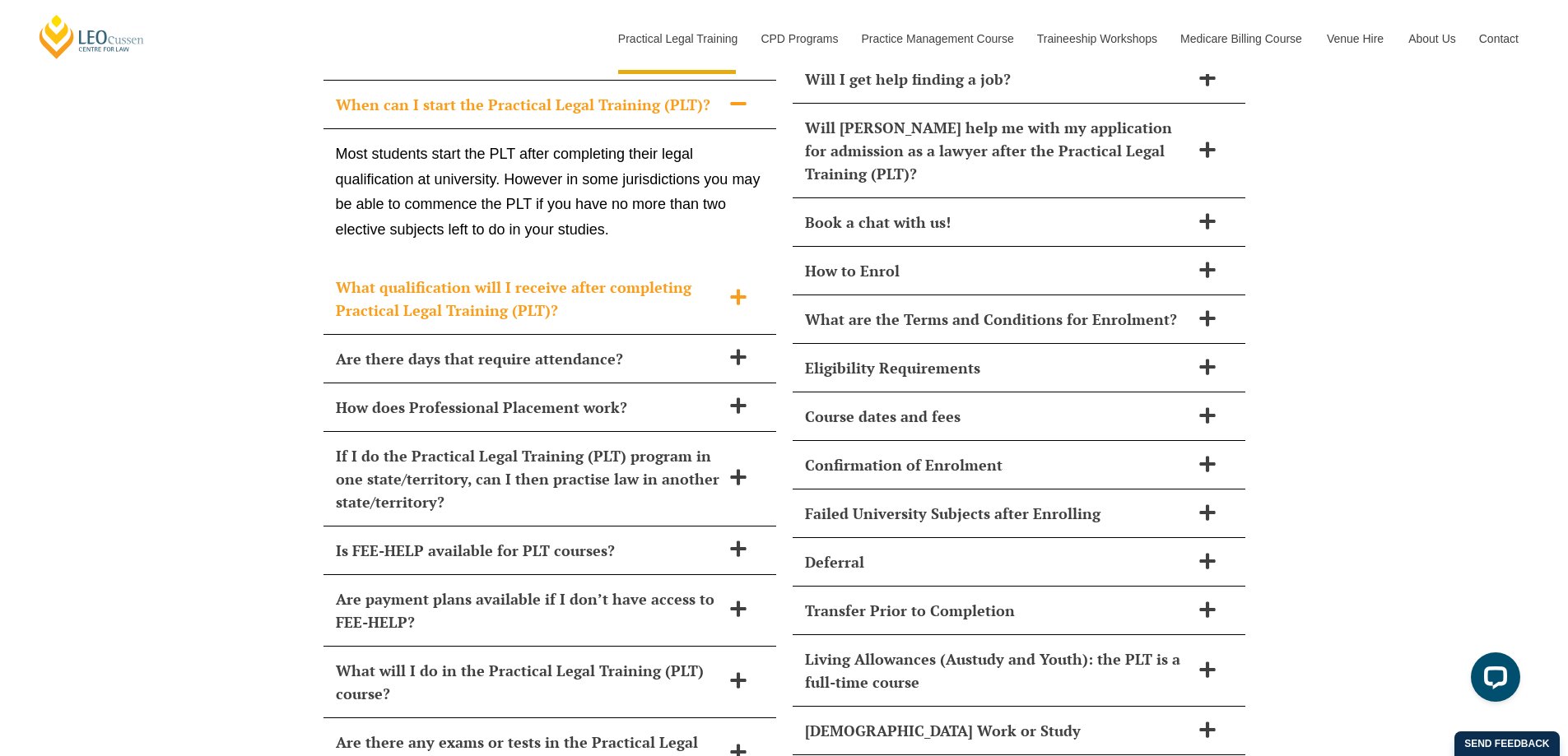
click at [361, 276] on span "What qualification will I receive after completing Practical Legal Training (PL…" at bounding box center [528, 298] width 386 height 46
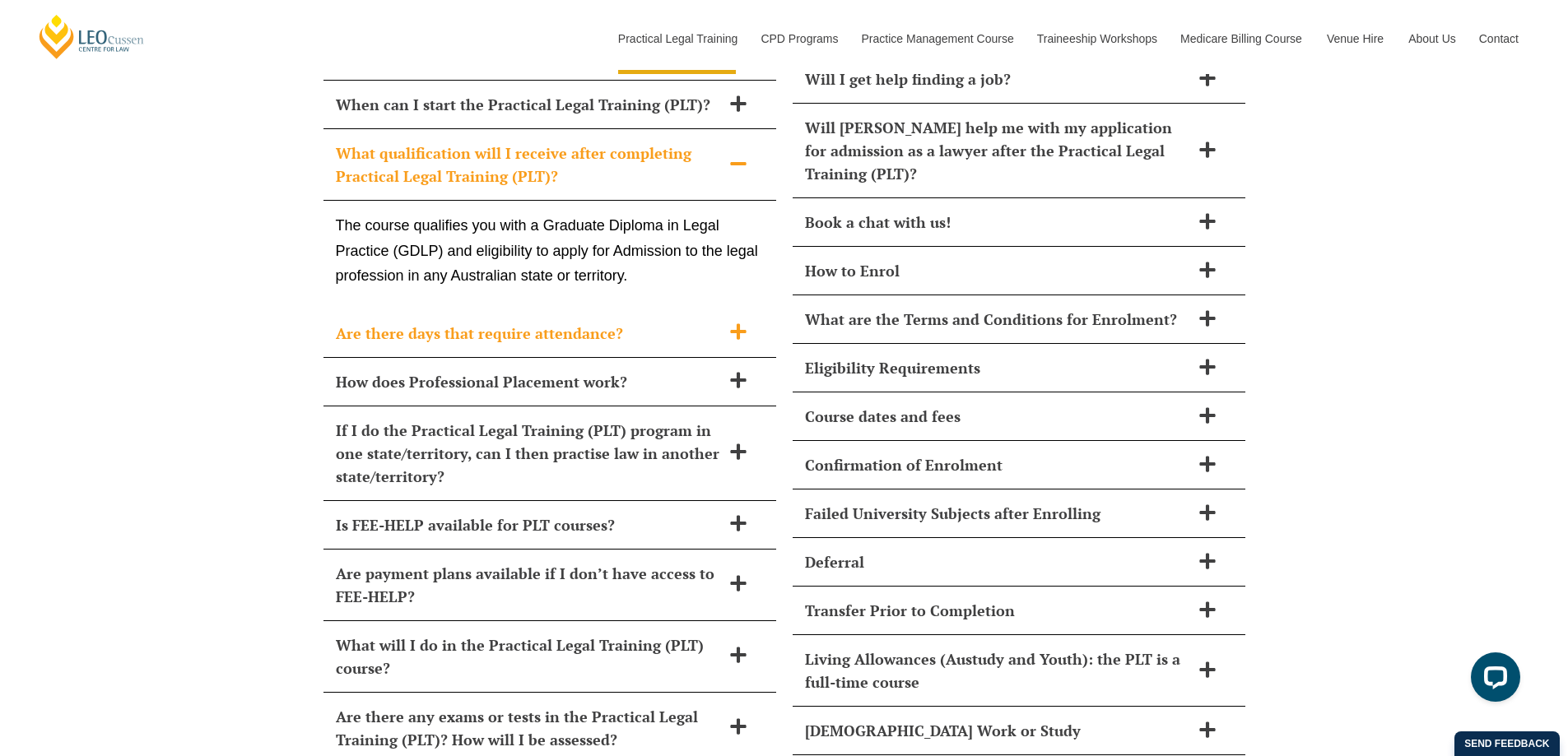
click at [430, 322] on span "Are there days that require attendance?" at bounding box center [528, 333] width 386 height 23
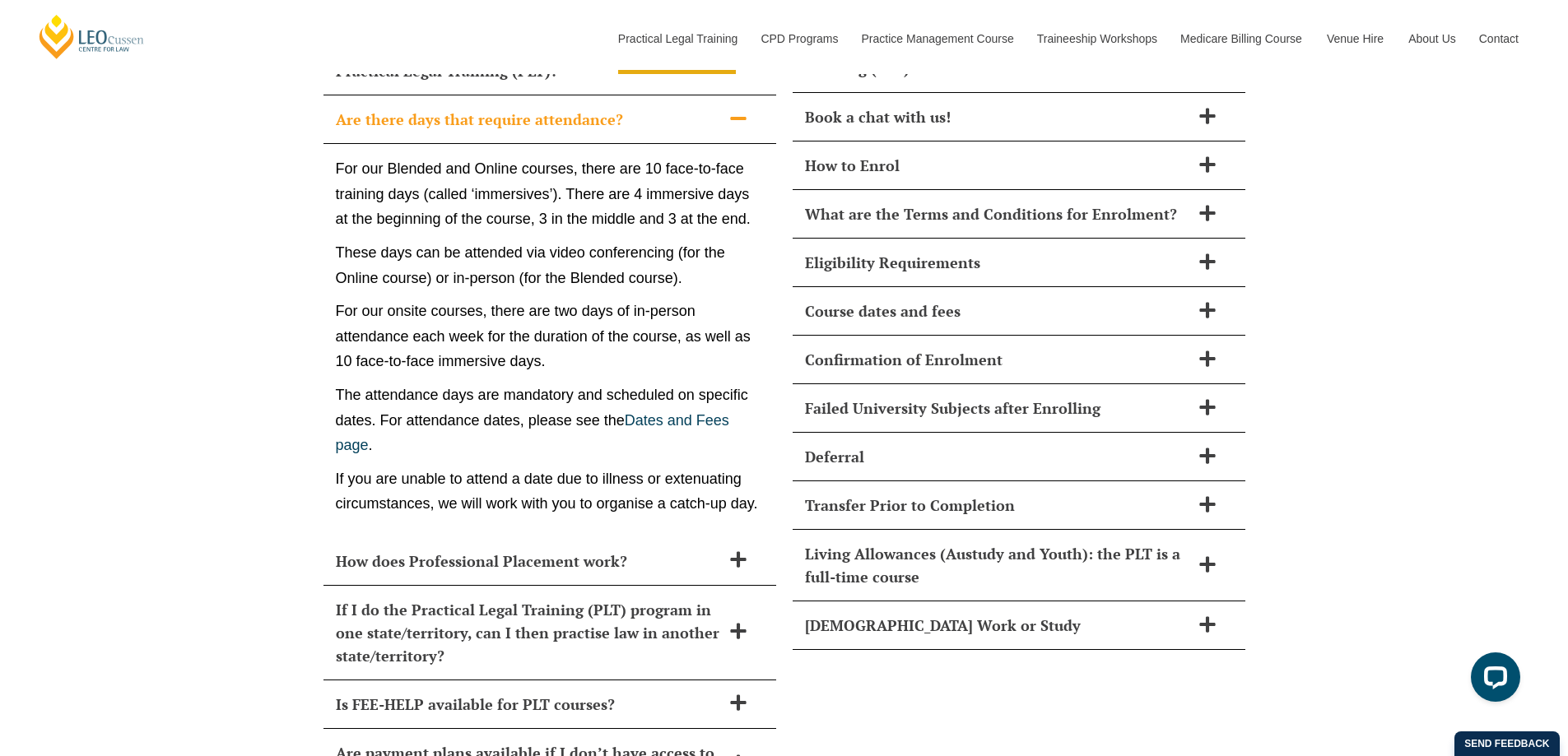
scroll to position [6926, 0]
